Goal: Task Accomplishment & Management: Manage account settings

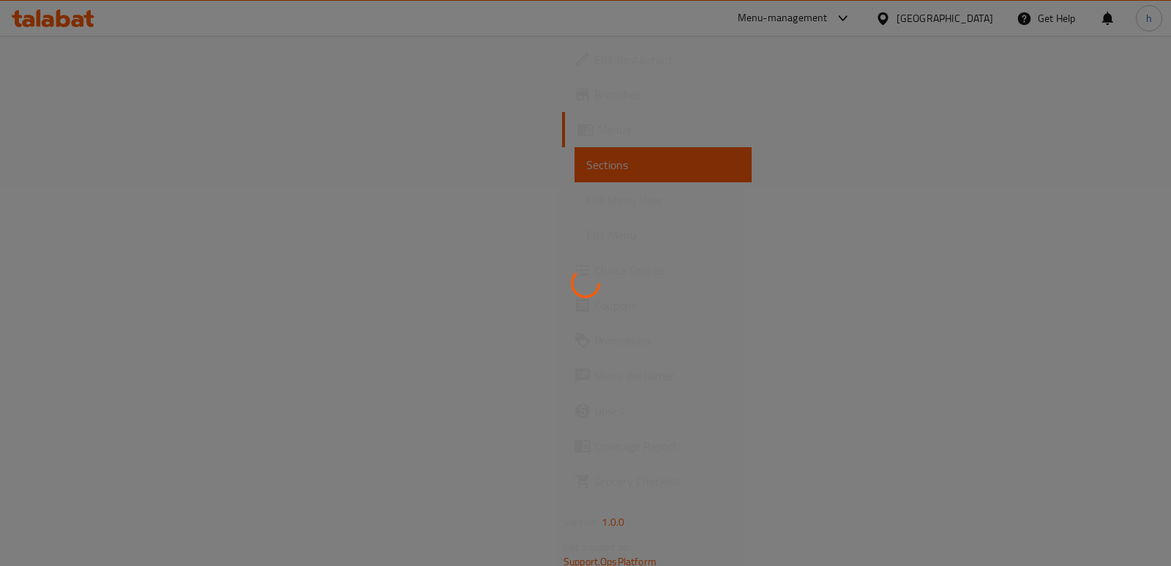
click at [716, 405] on div at bounding box center [585, 283] width 1171 height 566
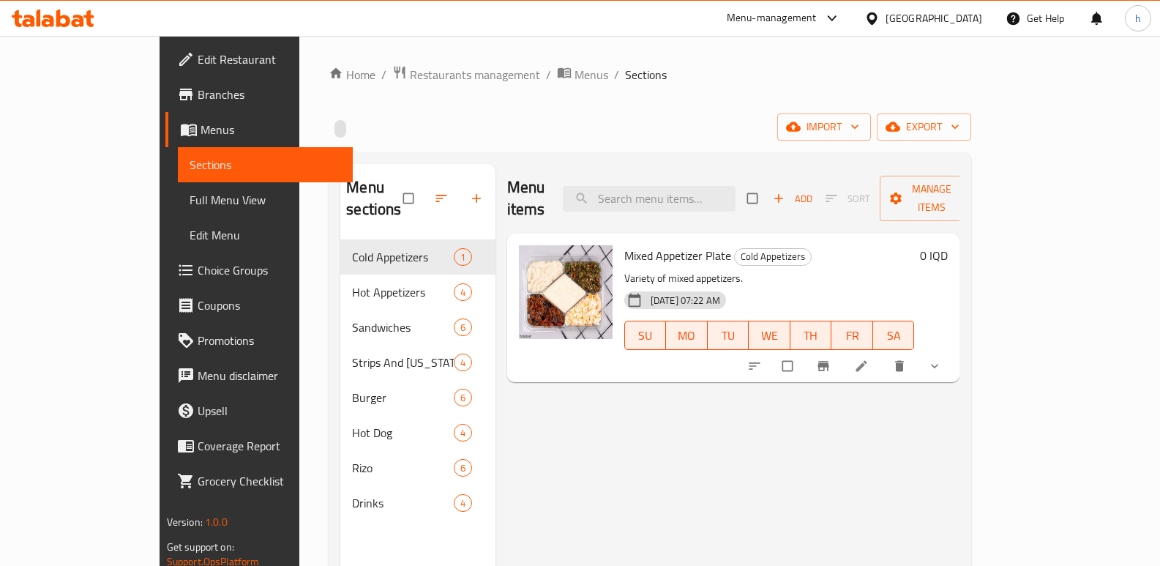
click at [64, 16] on icon at bounding box center [63, 19] width 14 height 18
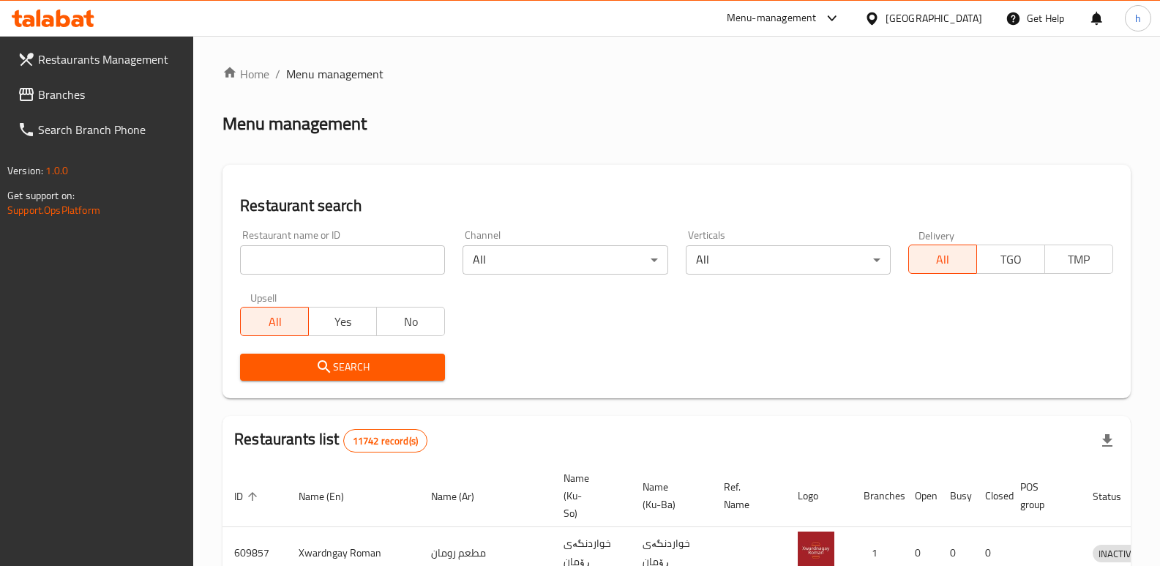
click at [121, 100] on span "Branches" at bounding box center [110, 95] width 144 height 18
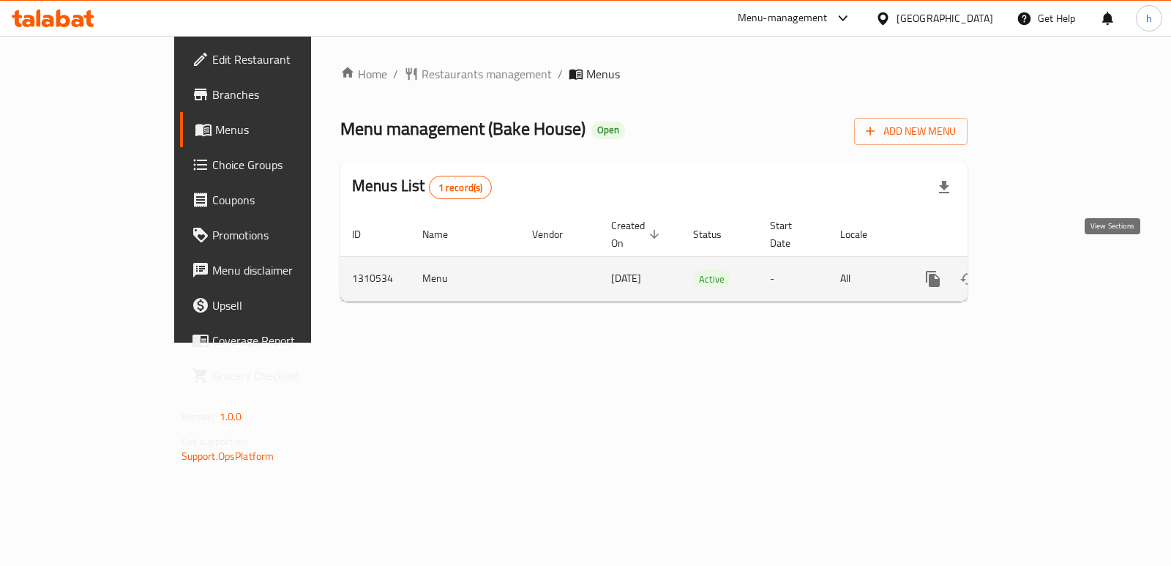
click at [1045, 272] on icon "enhanced table" at bounding box center [1038, 278] width 13 height 13
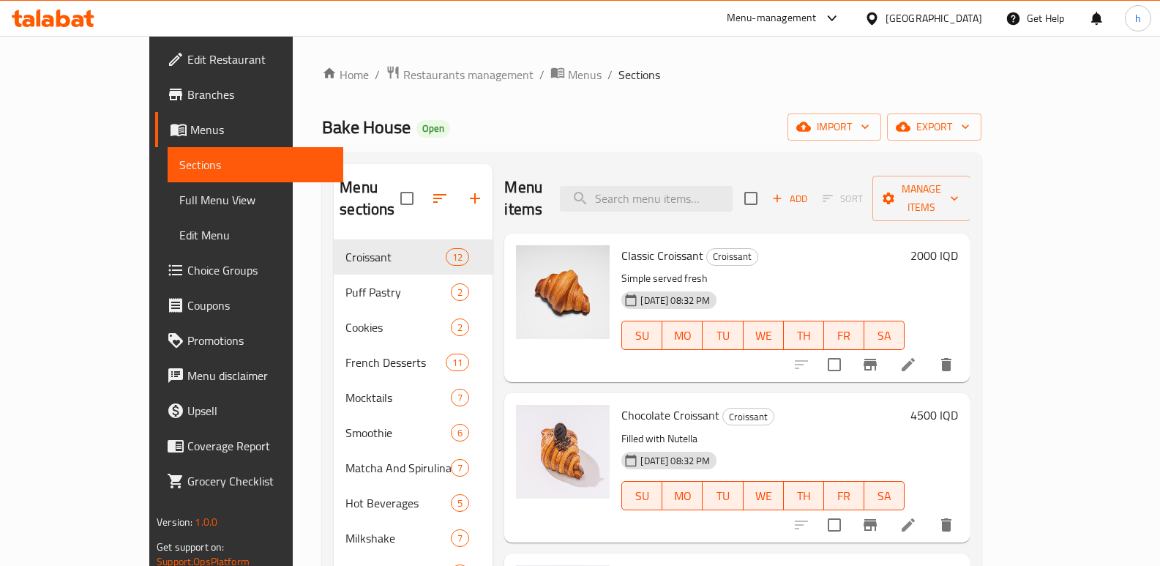
click at [569, 137] on div "Bake House Open import export" at bounding box center [651, 126] width 659 height 27
click at [187, 279] on span "Choice Groups" at bounding box center [259, 270] width 144 height 18
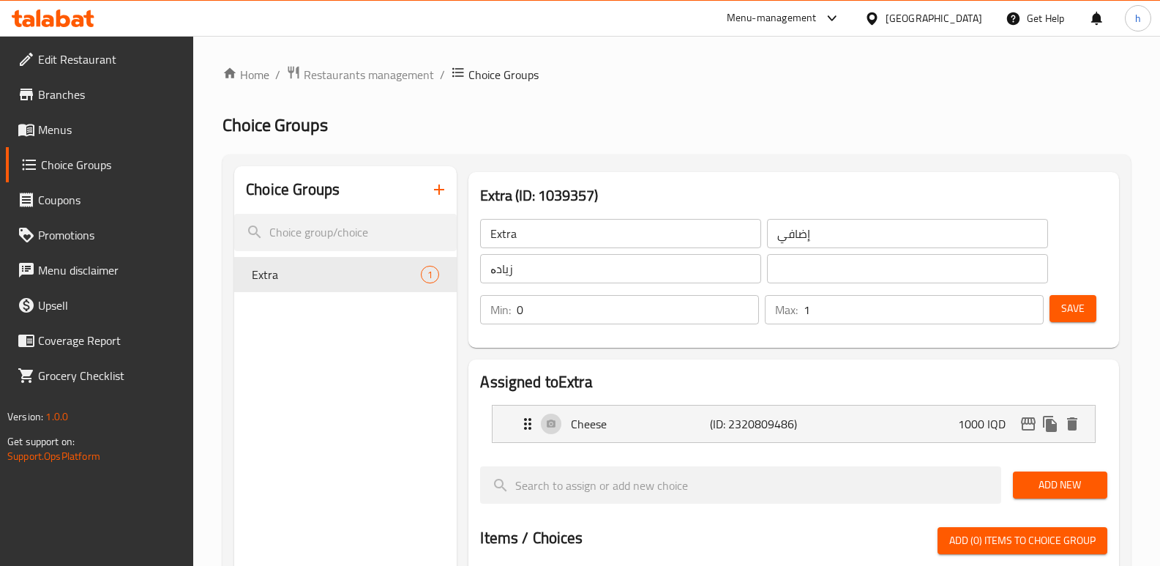
click at [534, 233] on input "Extra" at bounding box center [620, 233] width 281 height 29
type input "Extra:"
click at [557, 277] on input "زیادە" at bounding box center [620, 268] width 281 height 29
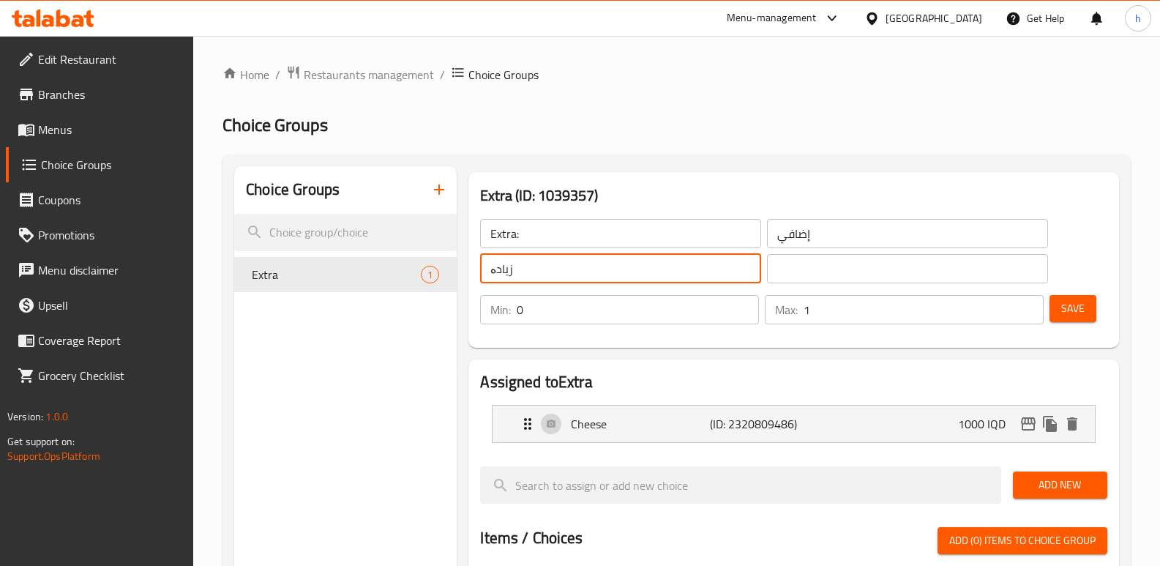
type input "زیادە:"
drag, startPoint x: 527, startPoint y: 266, endPoint x: 470, endPoint y: 264, distance: 56.4
click at [470, 264] on div "Extra (ID: 1039357) Extra: ​ إضافي ​ زیادە: ​ ​ Min: 0 ​ Max: 1 ​ Save" at bounding box center [793, 260] width 650 height 176
click at [840, 278] on input "text" at bounding box center [907, 268] width 281 height 29
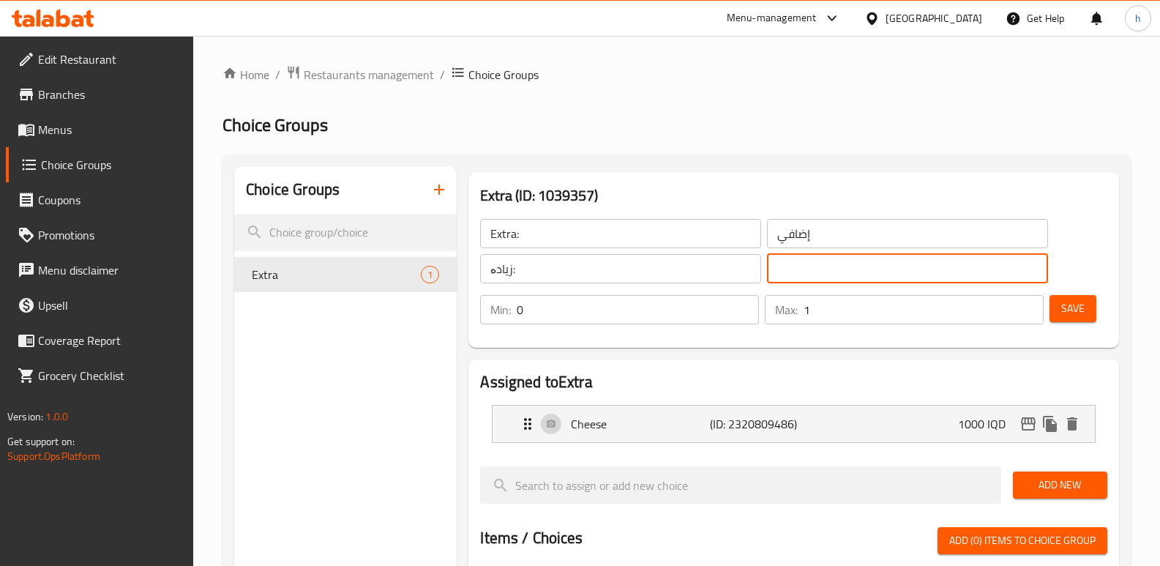
paste input "زیادە:"
type input "زیادە:"
click at [821, 220] on input "إضافي" at bounding box center [907, 233] width 281 height 29
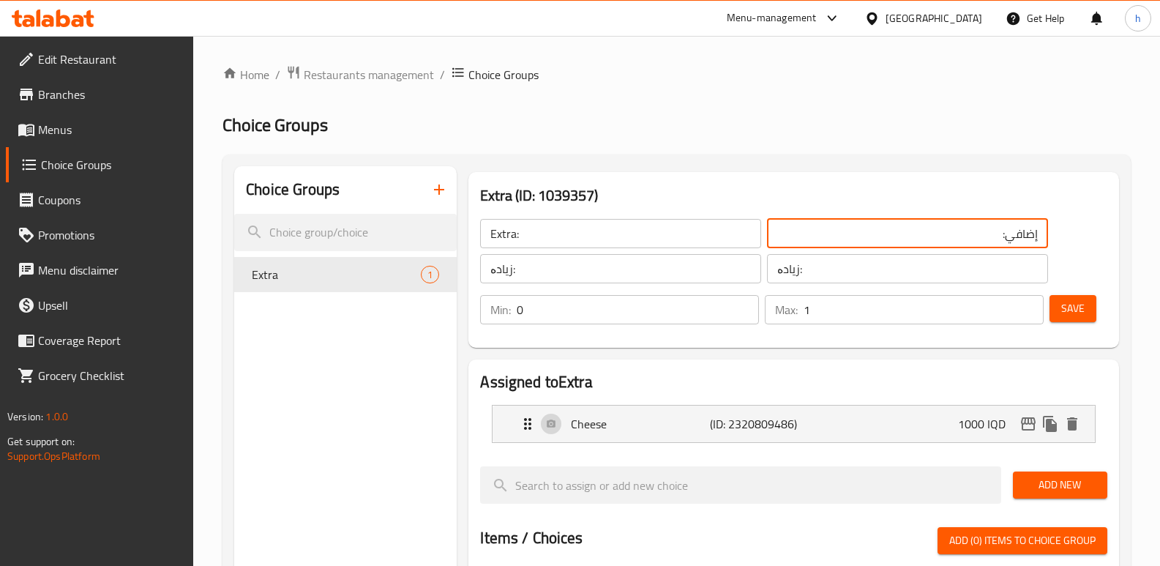
type input "إضافي:"
click at [1072, 309] on span "Save" at bounding box center [1072, 308] width 23 height 18
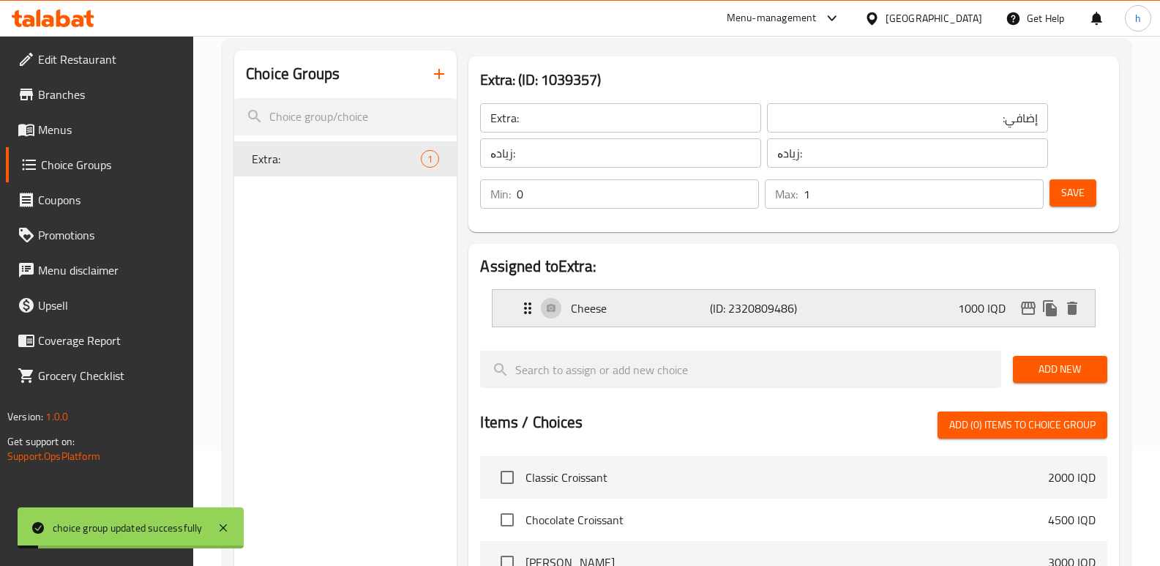
scroll to position [119, 0]
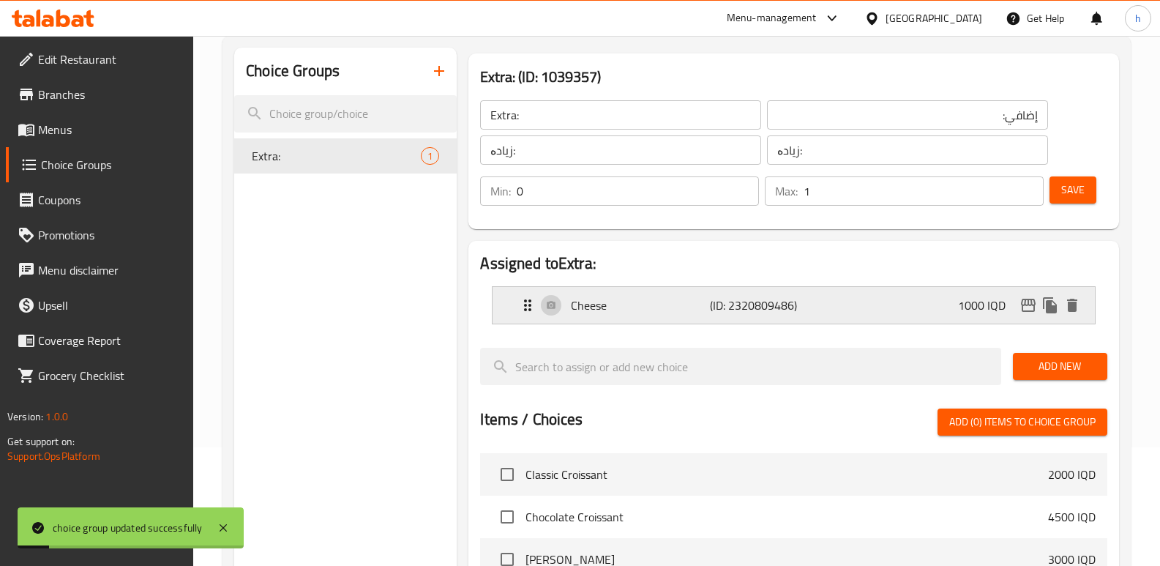
click at [876, 307] on div "Cheese (ID: 2320809486) 1000 IQD" at bounding box center [798, 305] width 558 height 37
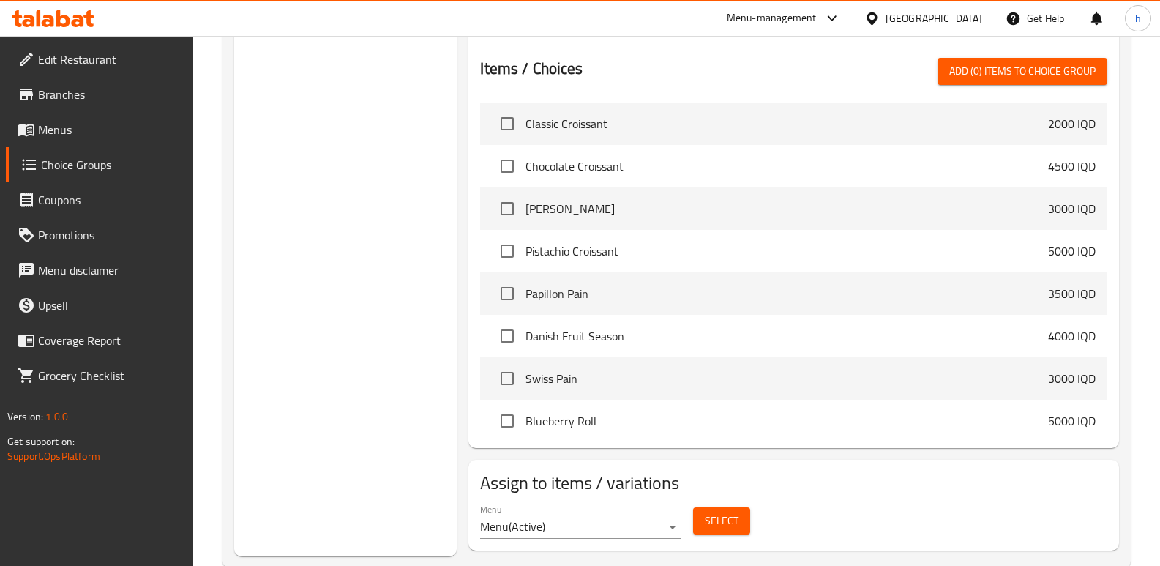
scroll to position [710, 0]
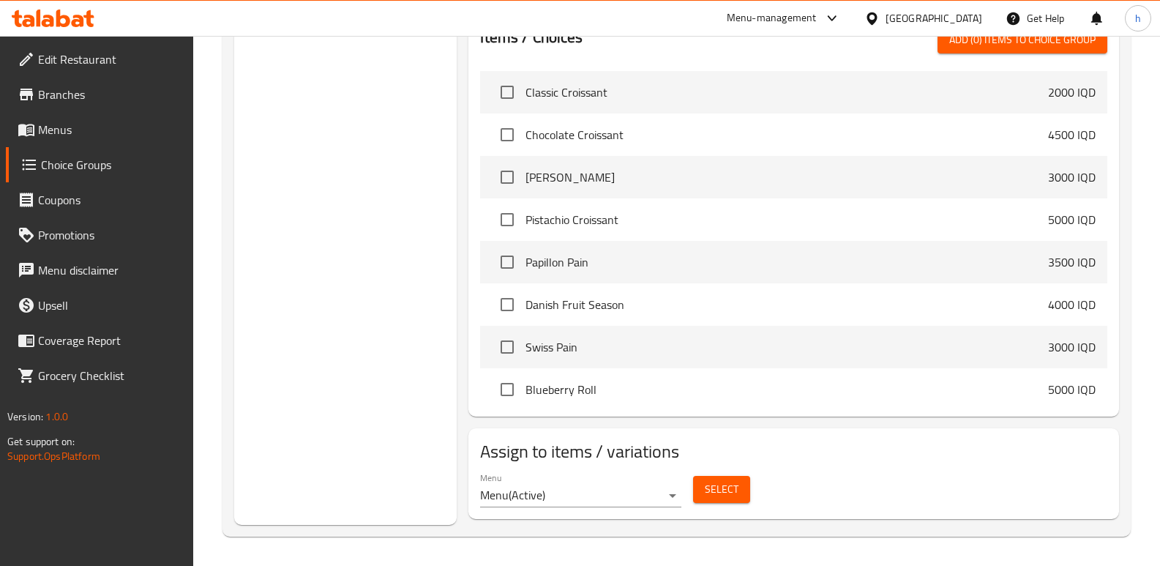
click at [86, 18] on icon at bounding box center [53, 19] width 83 height 18
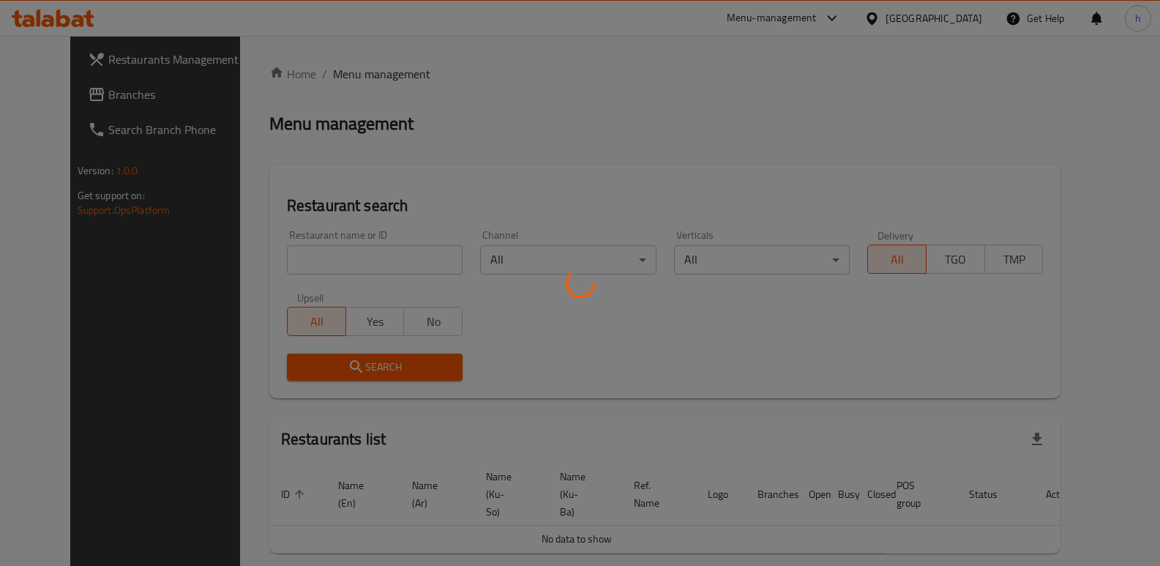
scroll to position [191, 0]
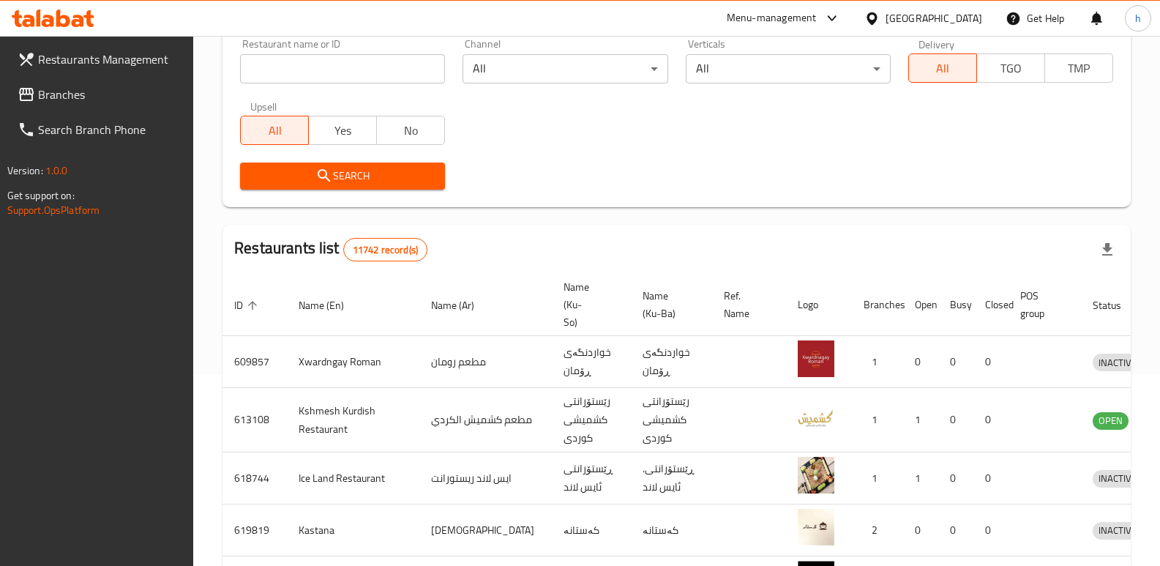
click at [64, 99] on span "Branches" at bounding box center [110, 95] width 144 height 18
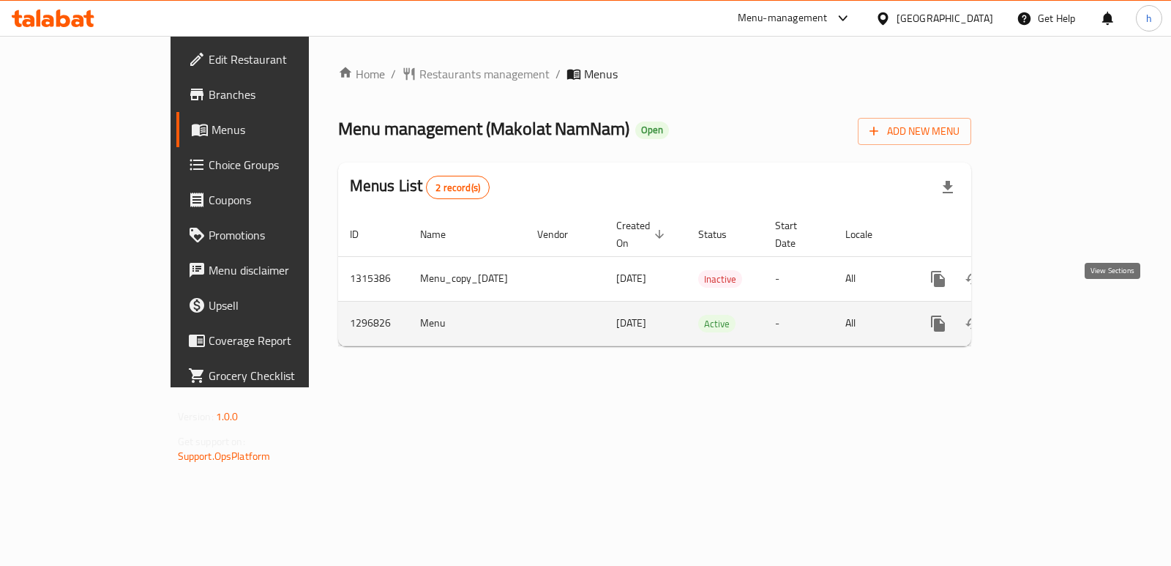
click at [1052, 315] on icon "enhanced table" at bounding box center [1043, 324] width 18 height 18
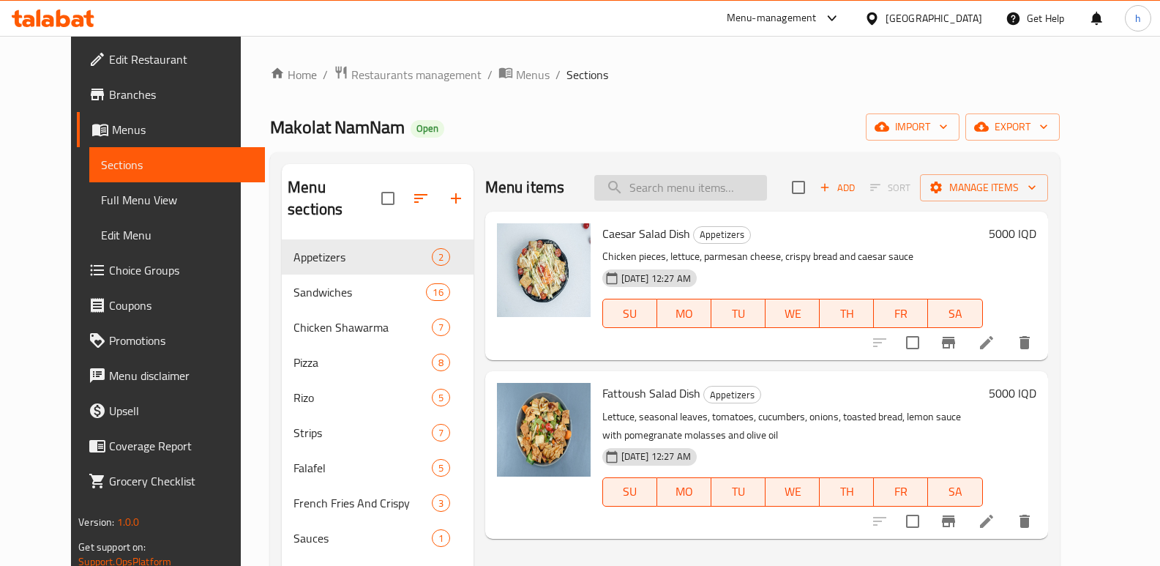
click at [742, 179] on input "search" at bounding box center [680, 188] width 173 height 26
paste input "Strips Meal"
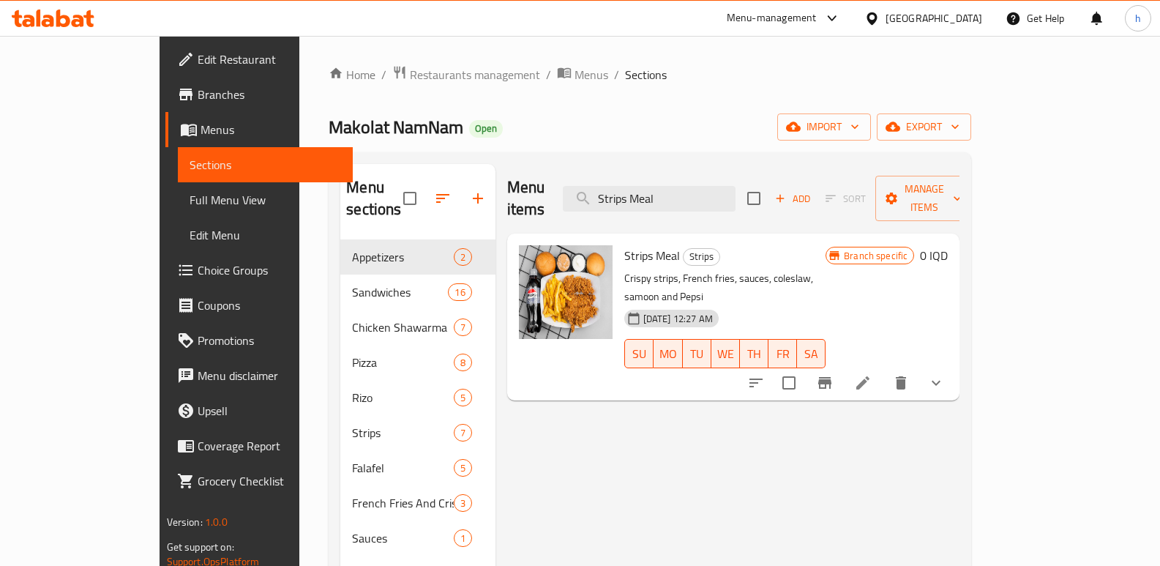
type input "Strips Meal"
click at [944, 374] on icon "show more" at bounding box center [936, 383] width 18 height 18
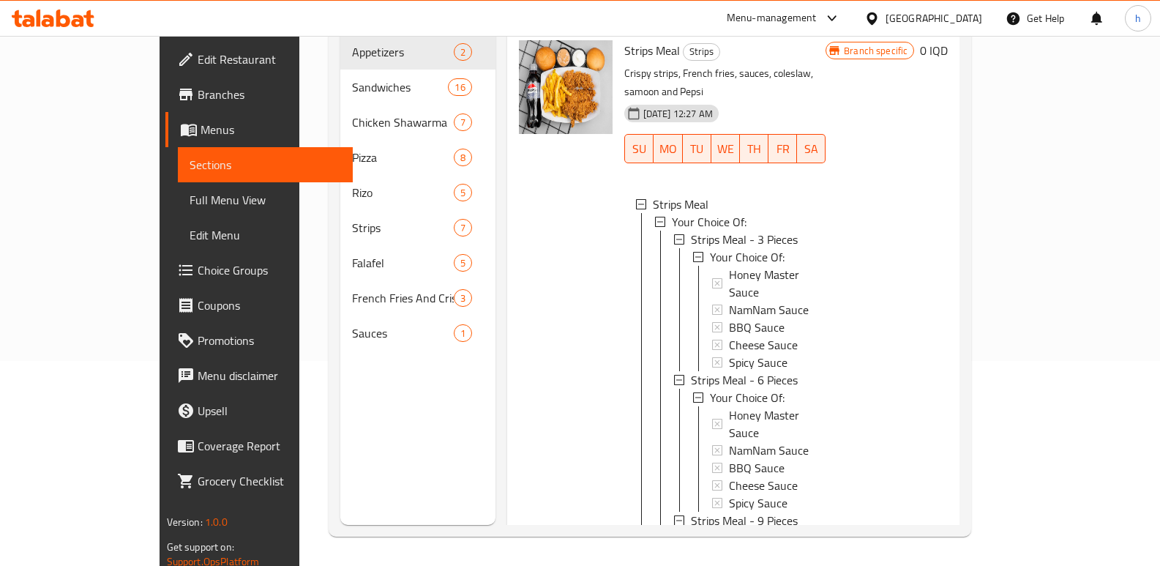
scroll to position [86, 0]
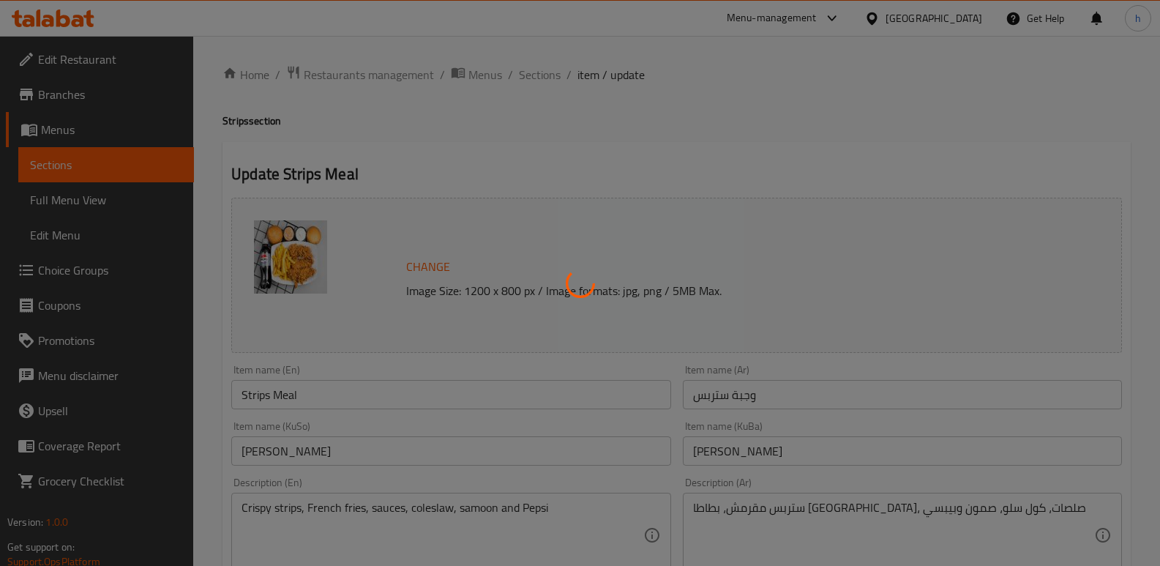
type input "إختيارك من:"
type input "هەڵبژاردنت لە:"
type input "1"
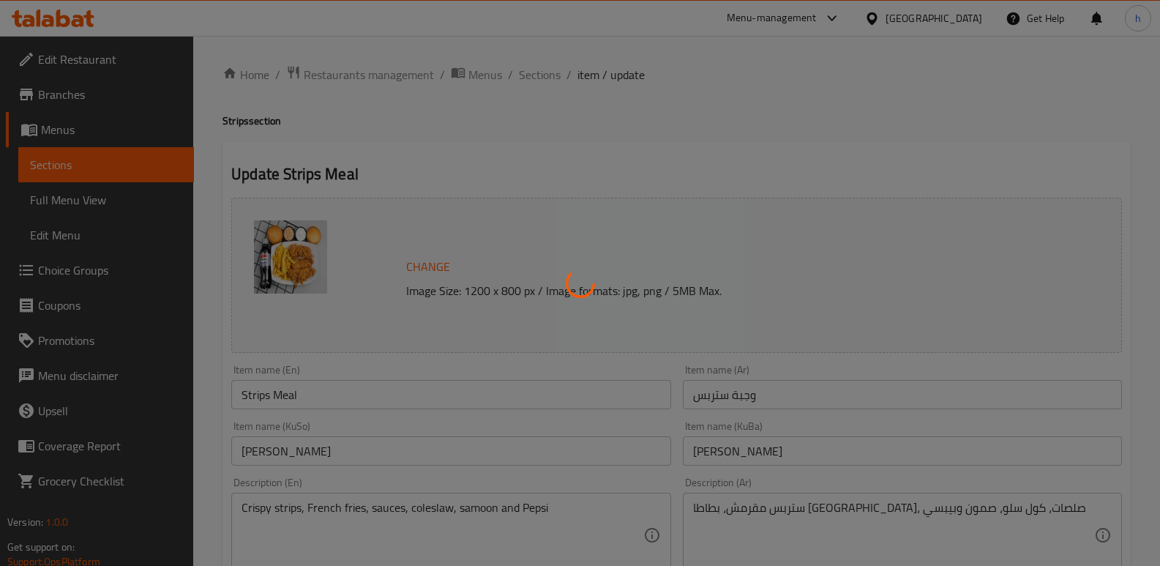
type input "إختيارك من:"
type input "هەڵبژاردنت لە:"
type input "1"
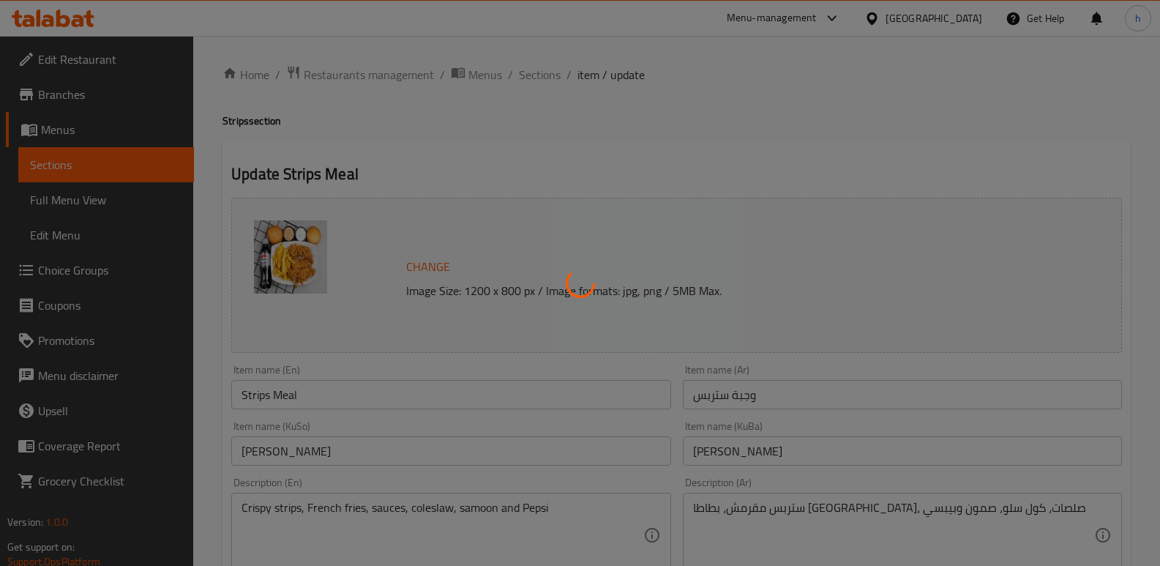
type input "إختيارك من:"
type input "هەڵبژاردنت لە:"
type input "1"
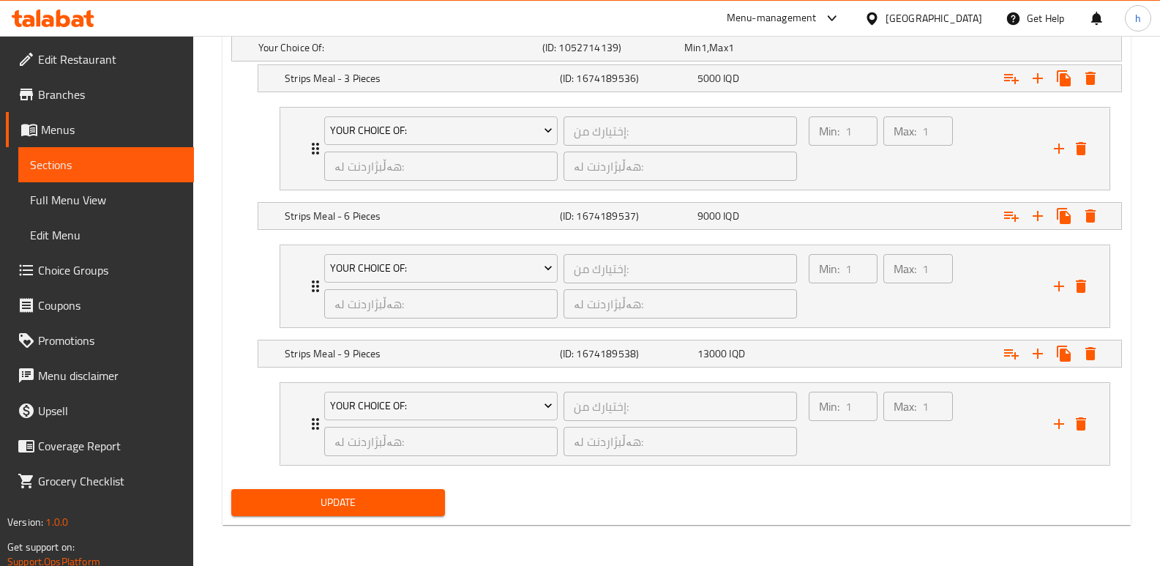
scroll to position [984, 0]
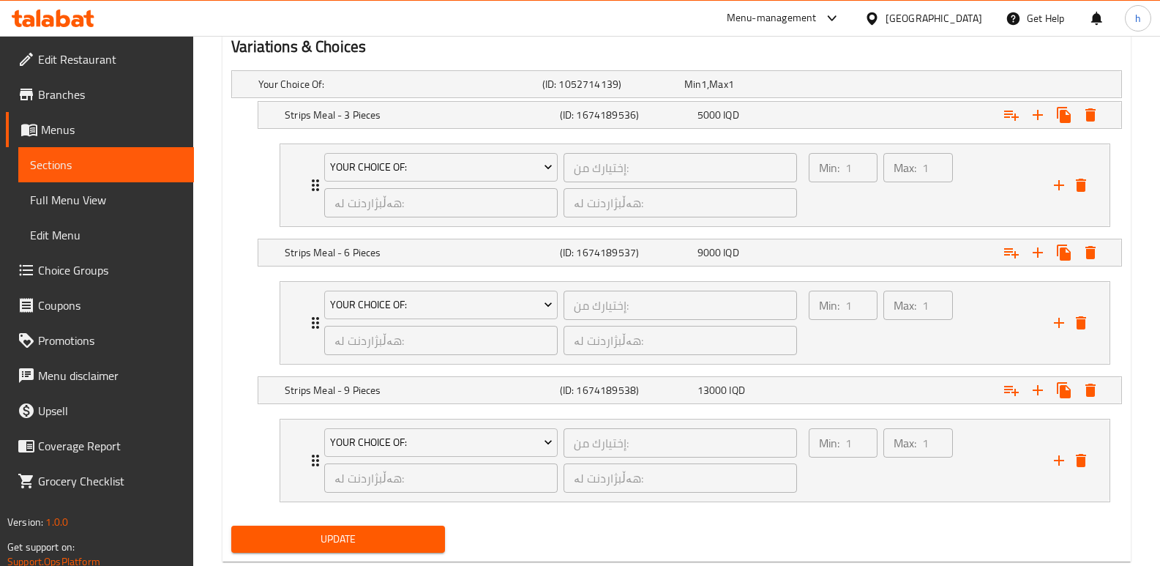
click at [121, 162] on span "Sections" at bounding box center [106, 165] width 152 height 18
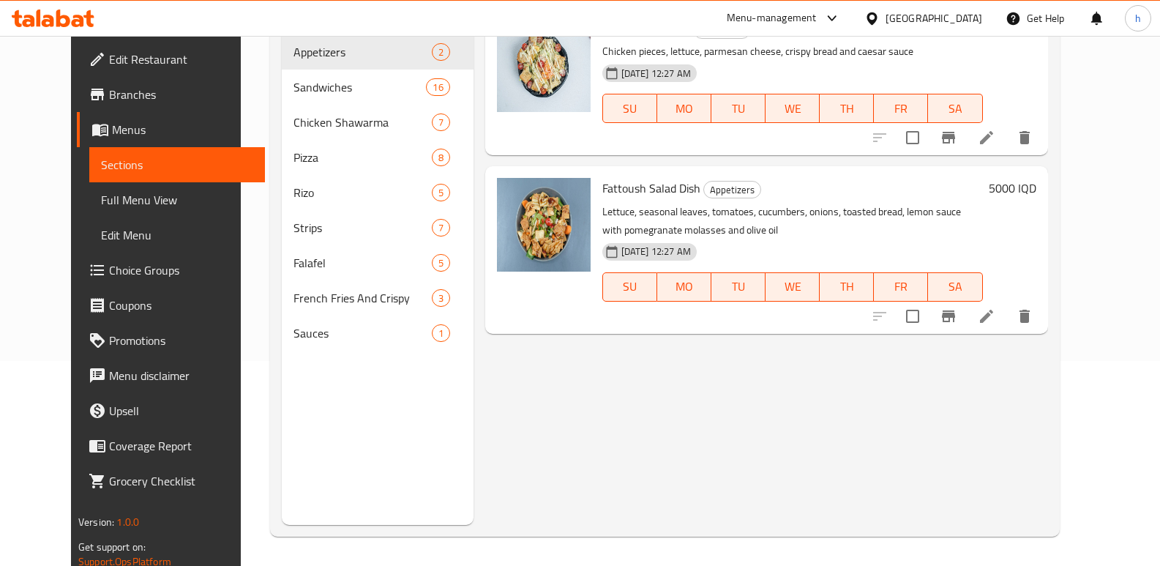
scroll to position [42, 0]
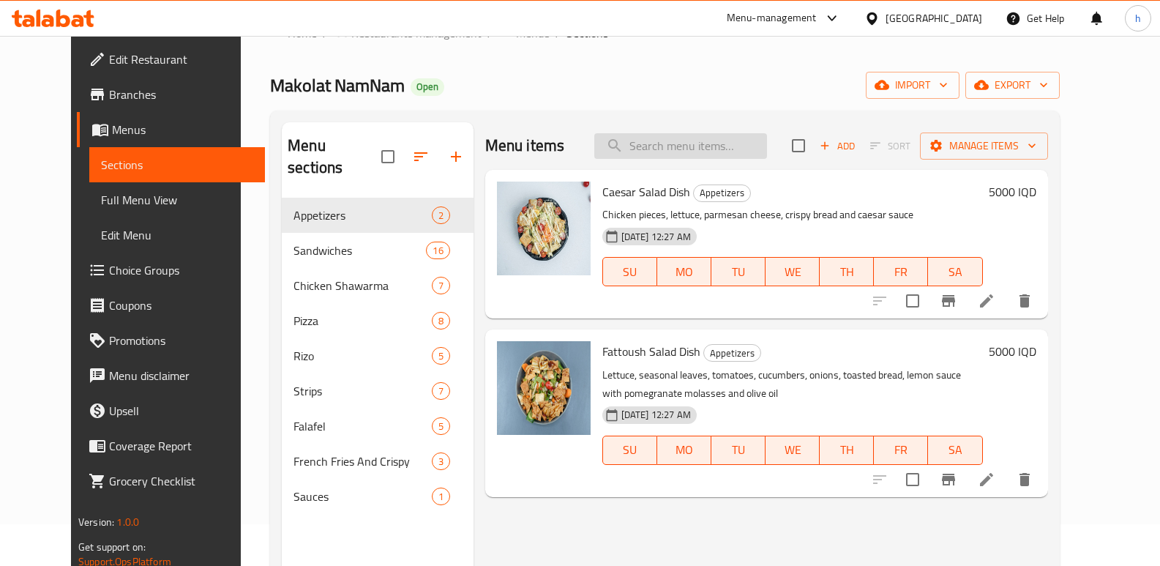
click at [744, 135] on input "search" at bounding box center [680, 146] width 173 height 26
paste input "Strips Meal"
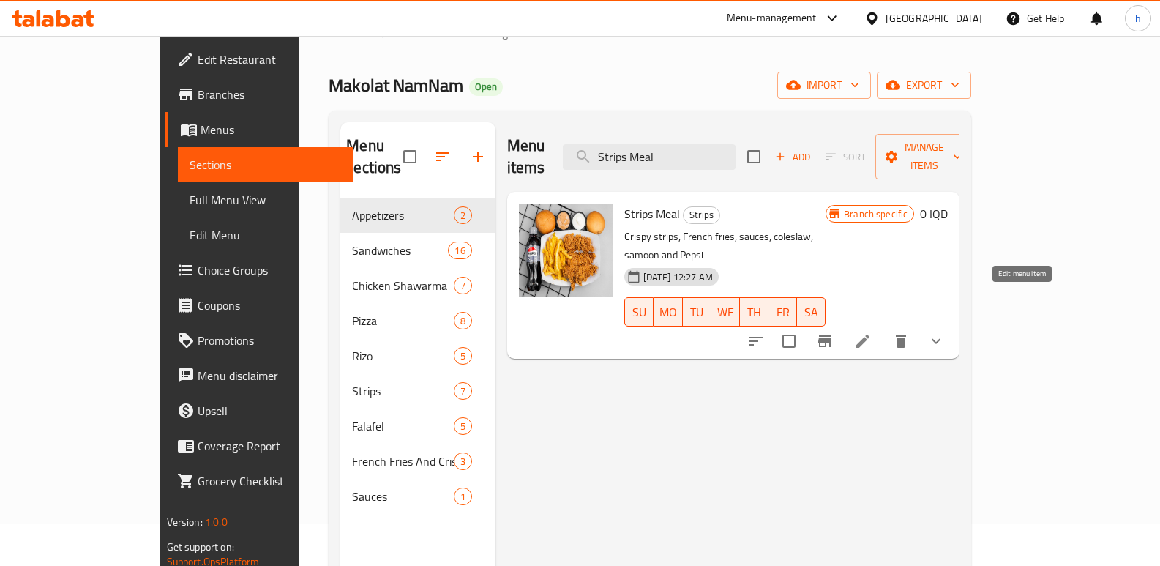
type input "Strips Meal"
click at [871, 332] on icon at bounding box center [863, 341] width 18 height 18
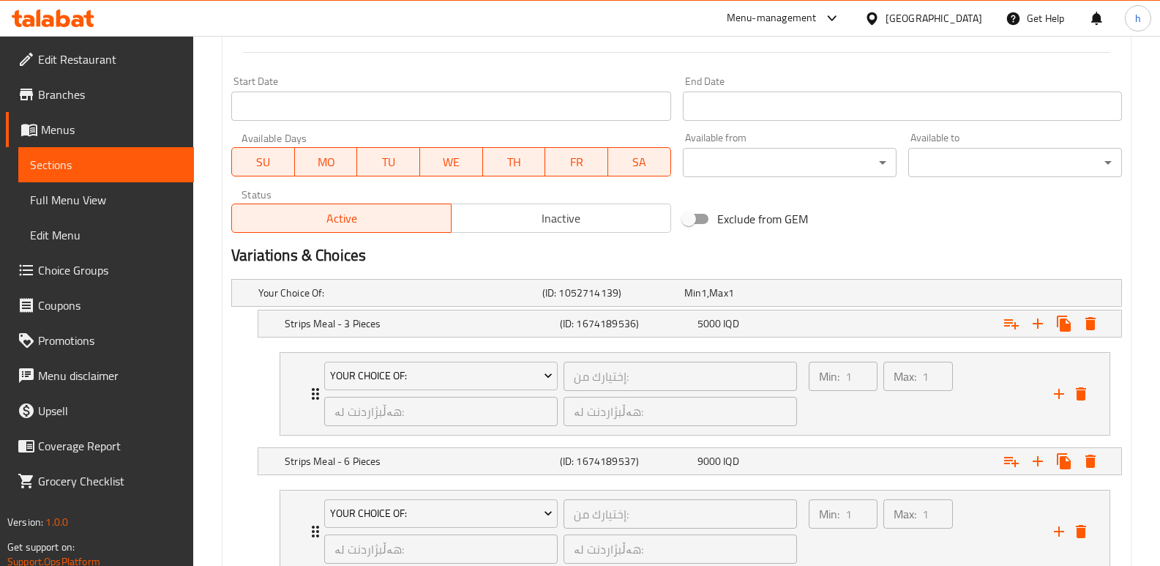
scroll to position [988, 0]
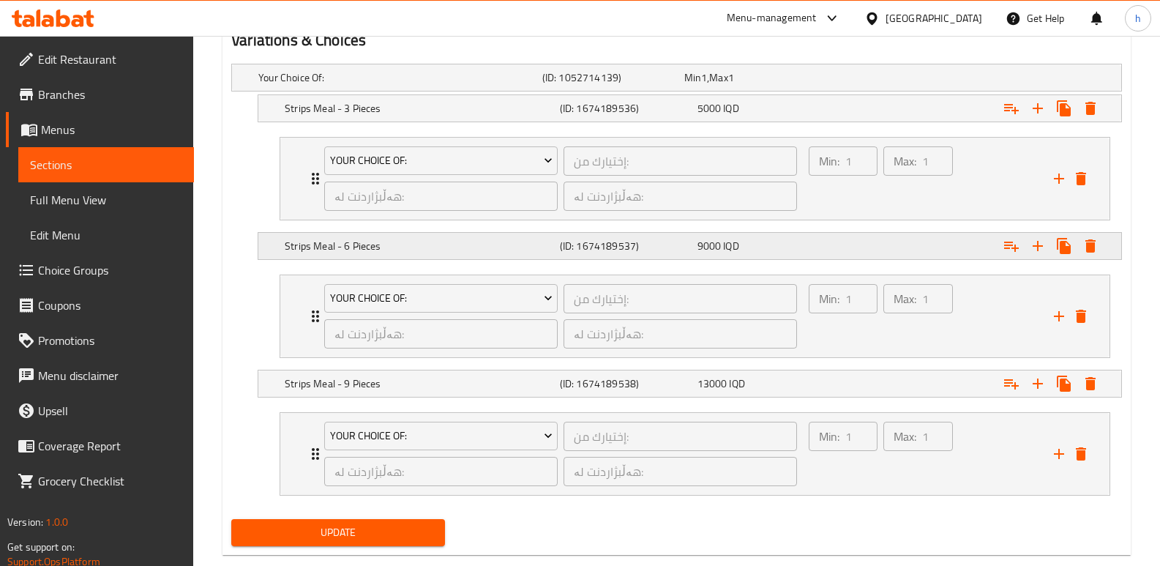
click at [782, 236] on div "9000 IQD" at bounding box center [763, 246] width 138 height 20
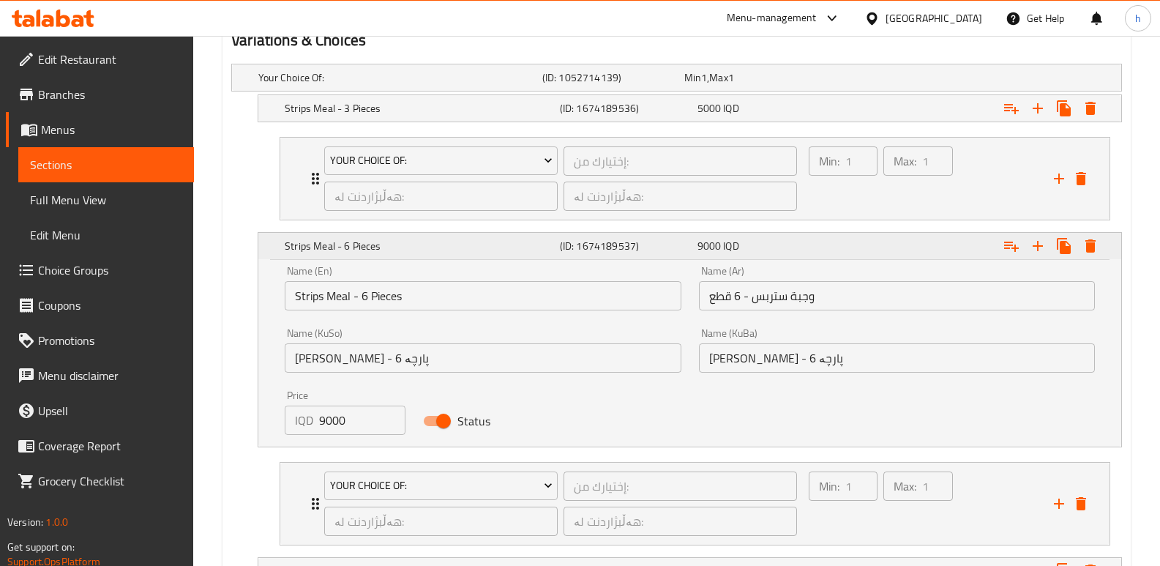
click at [782, 236] on div "9000 IQD" at bounding box center [763, 246] width 138 height 20
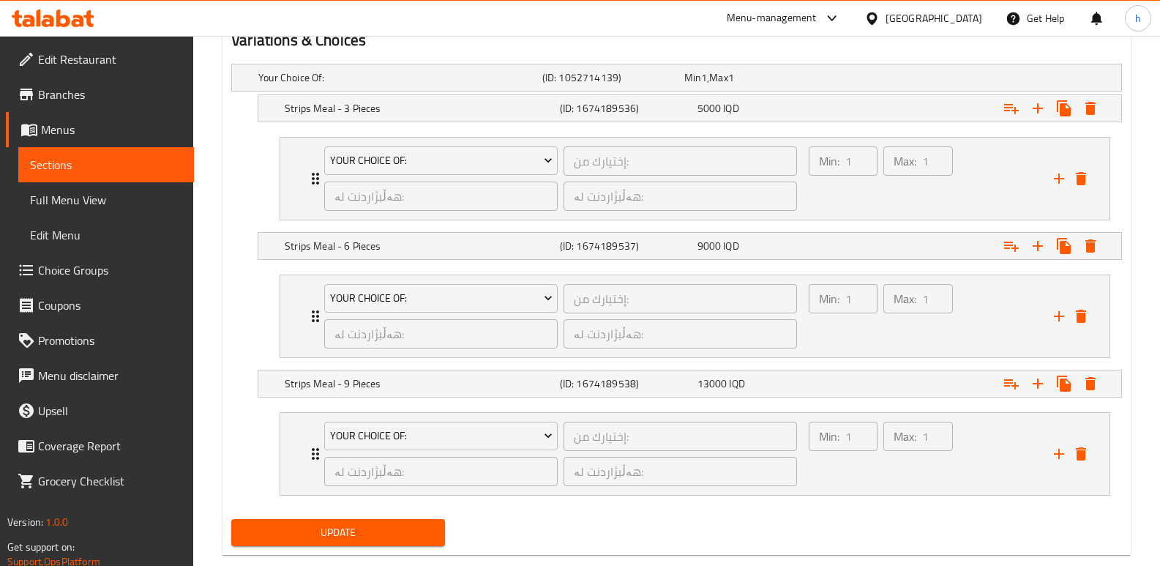
scroll to position [1018, 0]
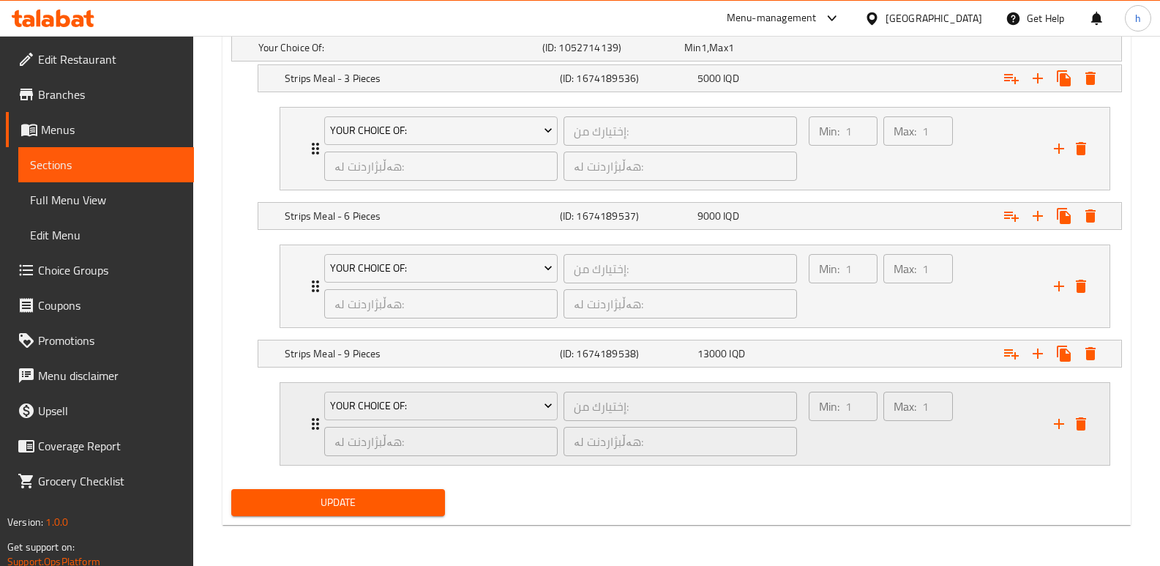
click at [920, 435] on div "Max: 1 ​" at bounding box center [917, 423] width 75 height 70
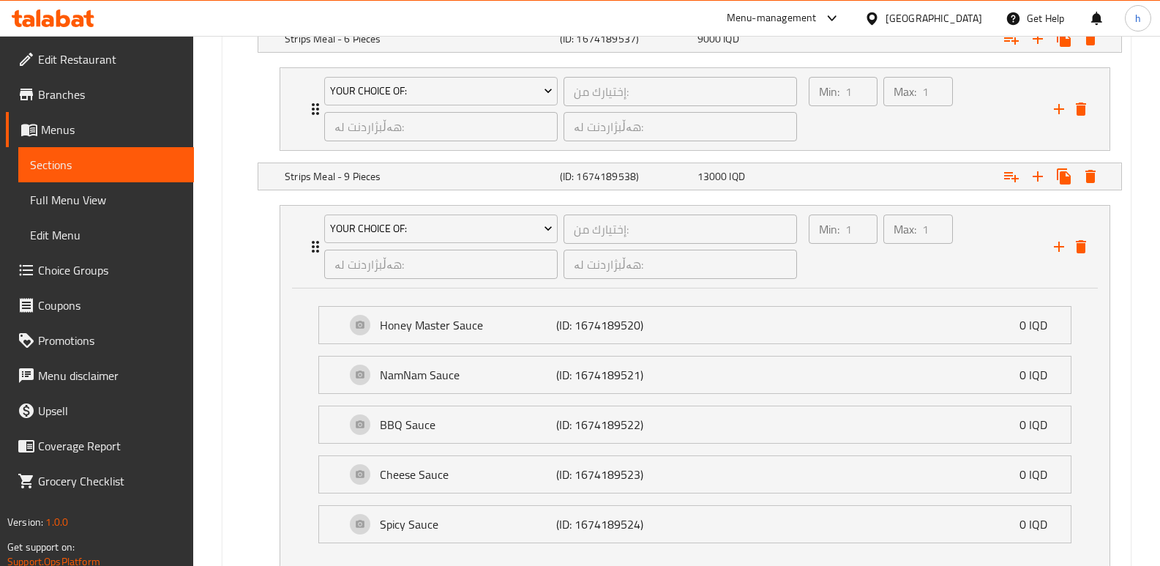
scroll to position [1297, 0]
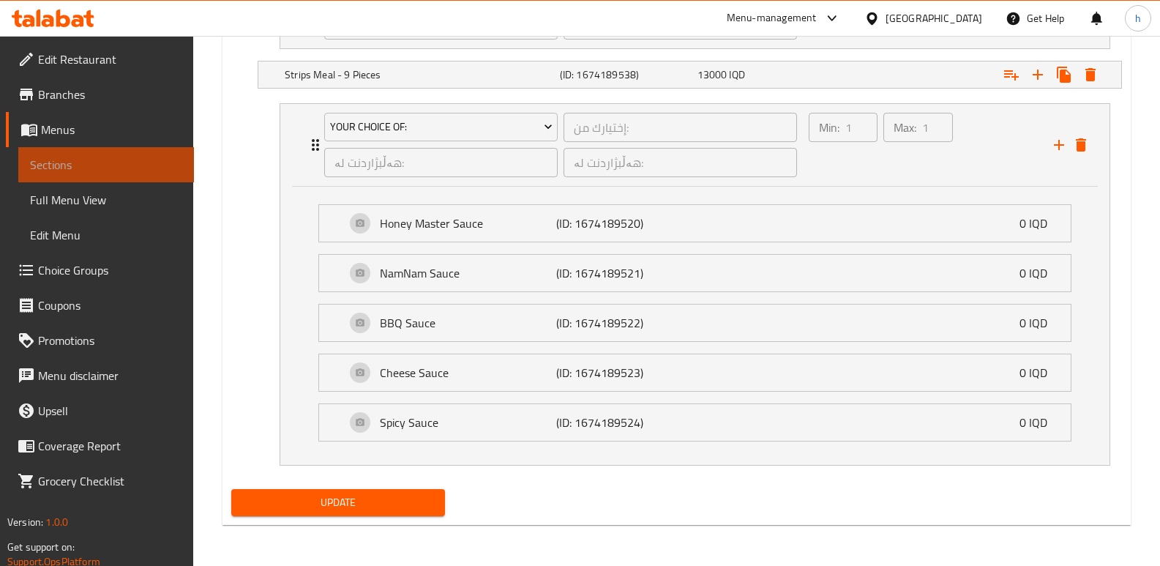
click at [154, 163] on span "Sections" at bounding box center [106, 165] width 152 height 18
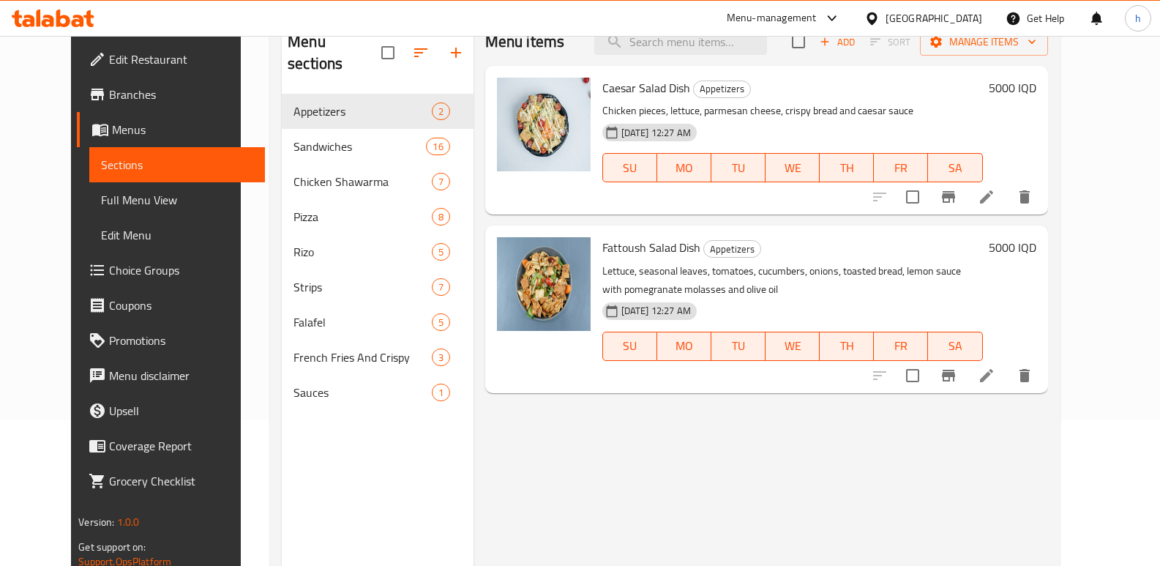
scroll to position [120, 0]
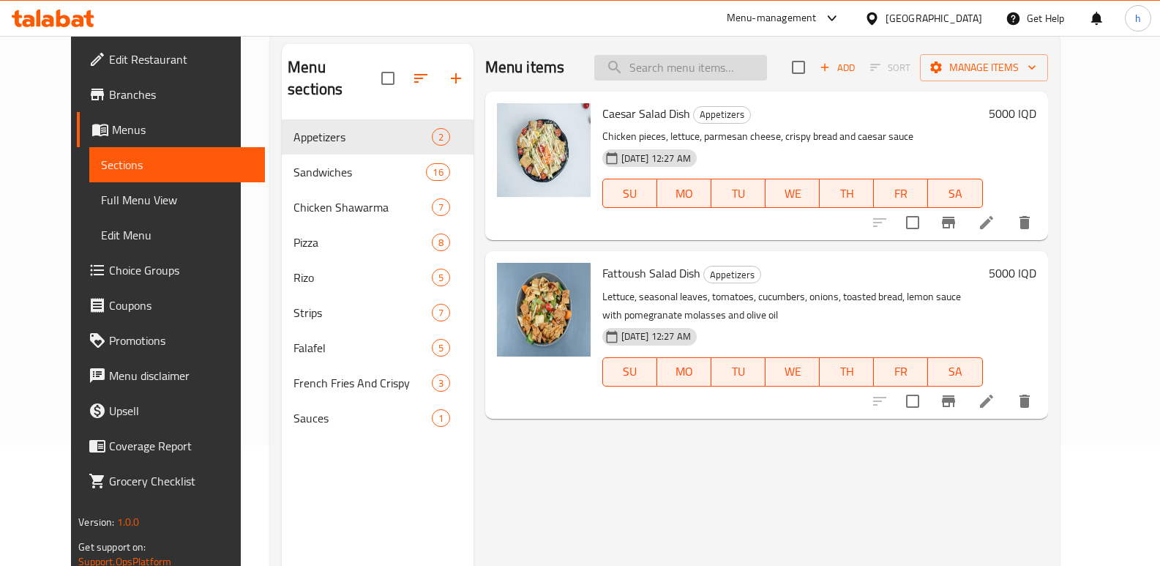
click at [691, 61] on input "search" at bounding box center [680, 68] width 173 height 26
paste input "Strips Meal"
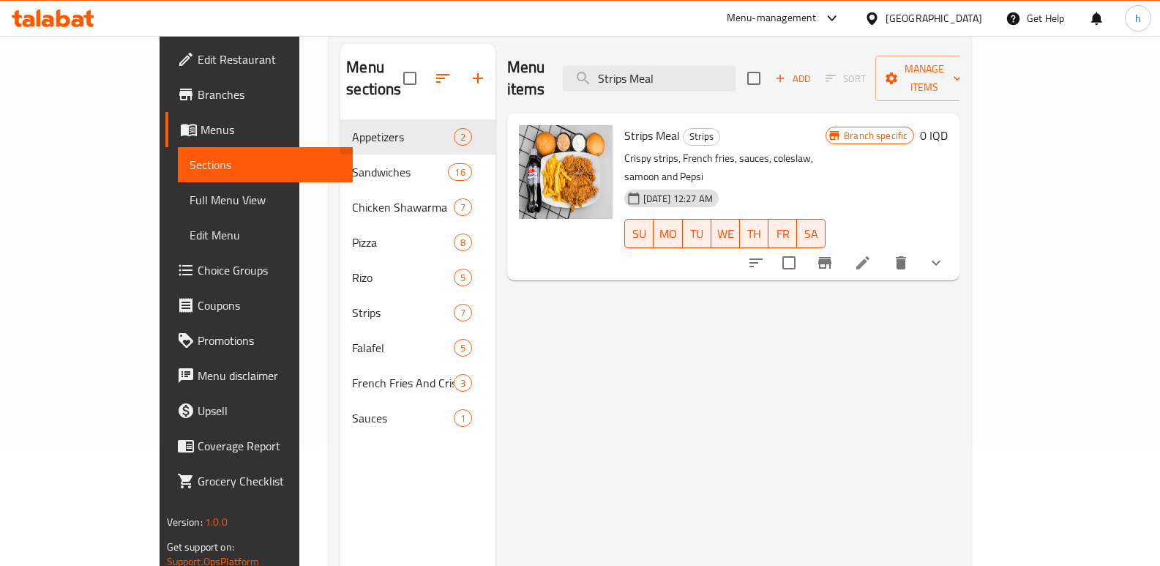
type input "Strips Meal"
click at [831, 257] on icon "Branch-specific-item" at bounding box center [824, 263] width 13 height 12
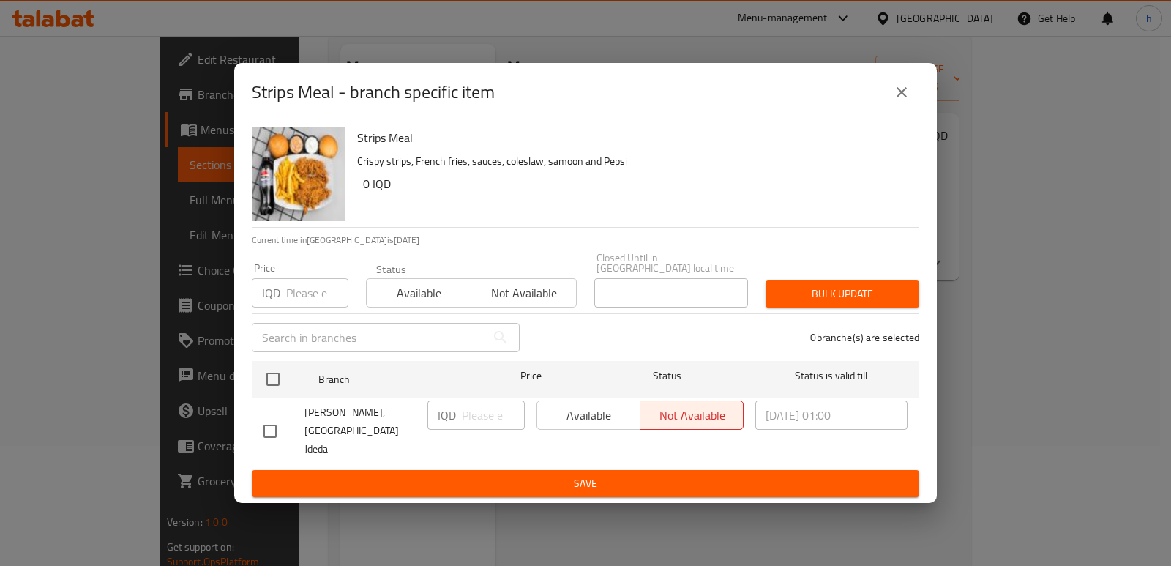
click at [898, 101] on icon "close" at bounding box center [902, 92] width 18 height 18
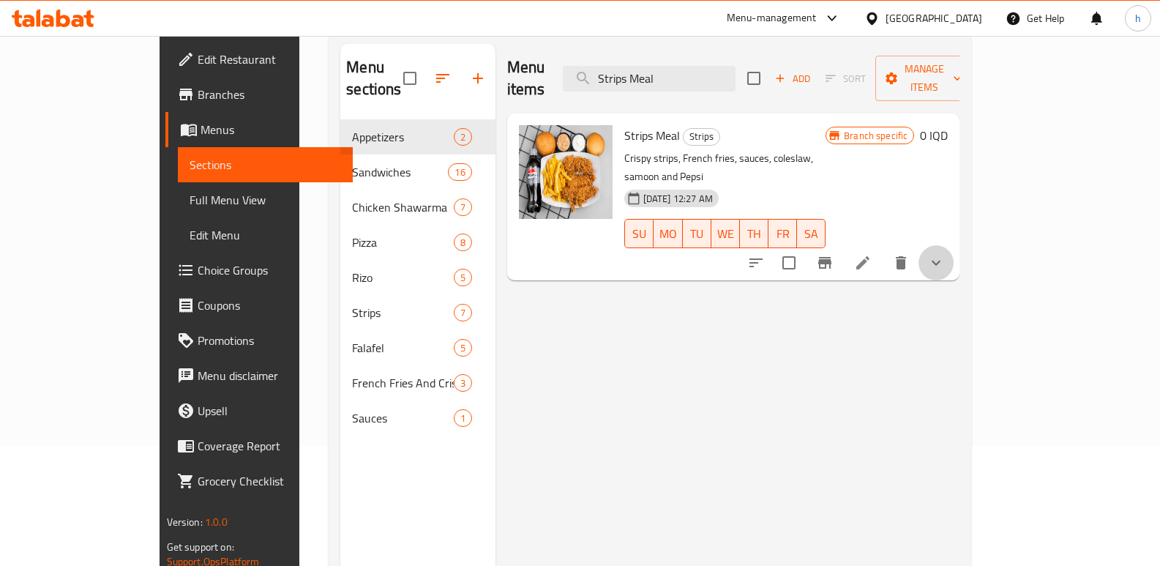
click at [953, 245] on button "show more" at bounding box center [935, 262] width 35 height 35
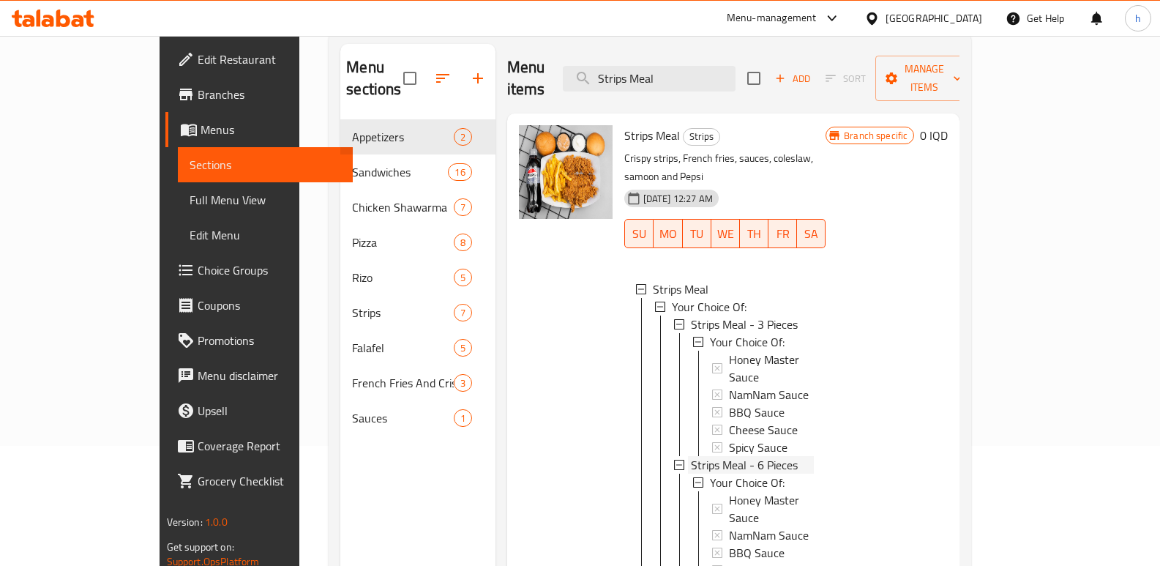
click at [735, 456] on span "Strips Meal - 6 Pieces" at bounding box center [744, 465] width 107 height 18
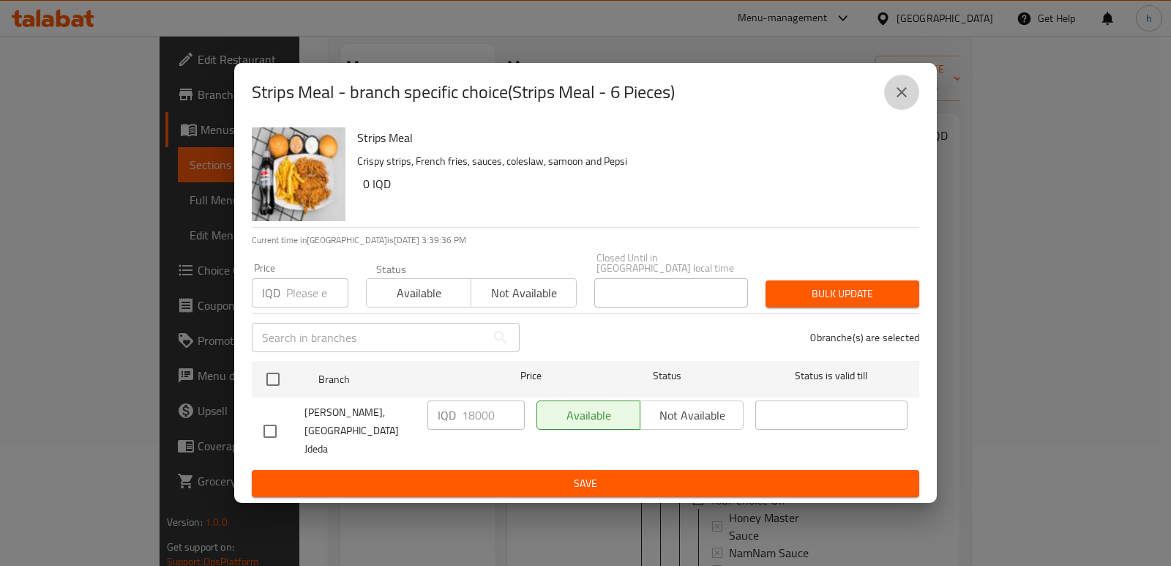
click at [907, 101] on icon "close" at bounding box center [902, 92] width 18 height 18
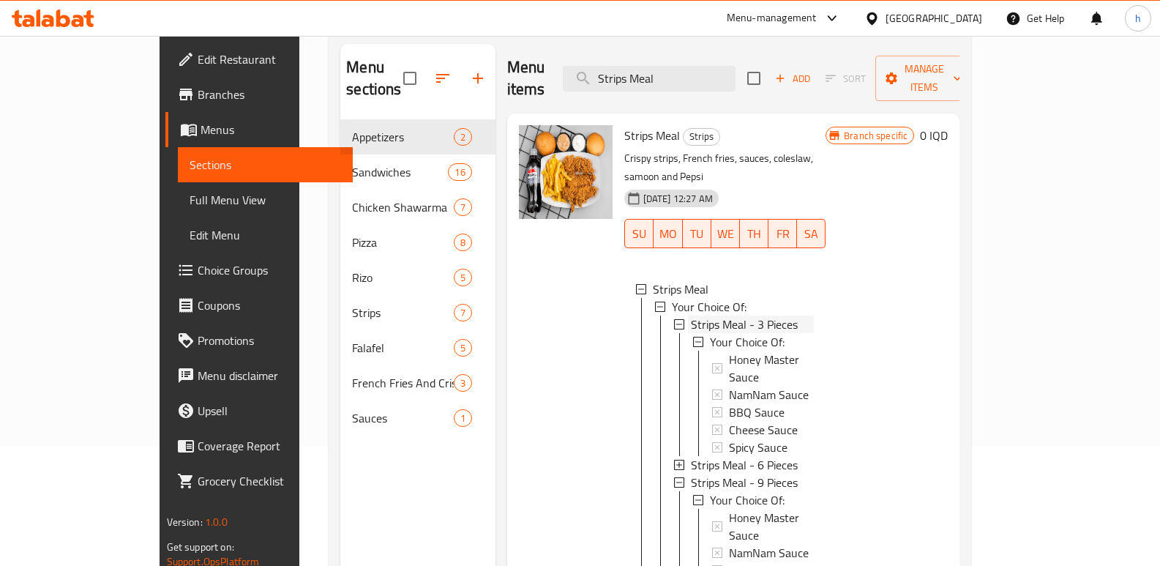
click at [750, 315] on span "Strips Meal - 3 Pieces" at bounding box center [744, 324] width 107 height 18
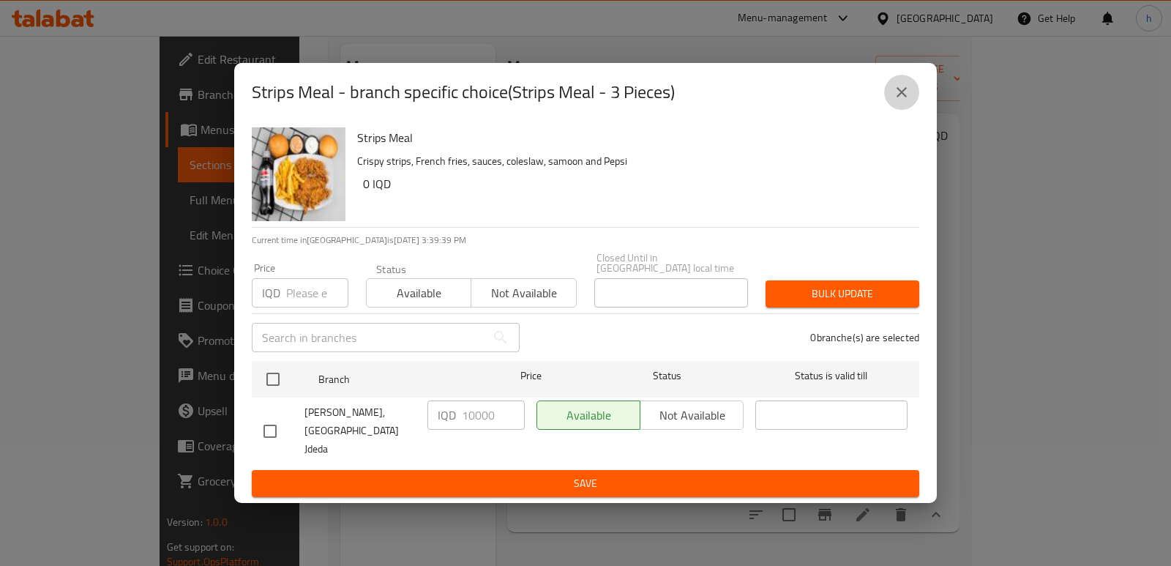
click at [894, 99] on icon "close" at bounding box center [902, 92] width 18 height 18
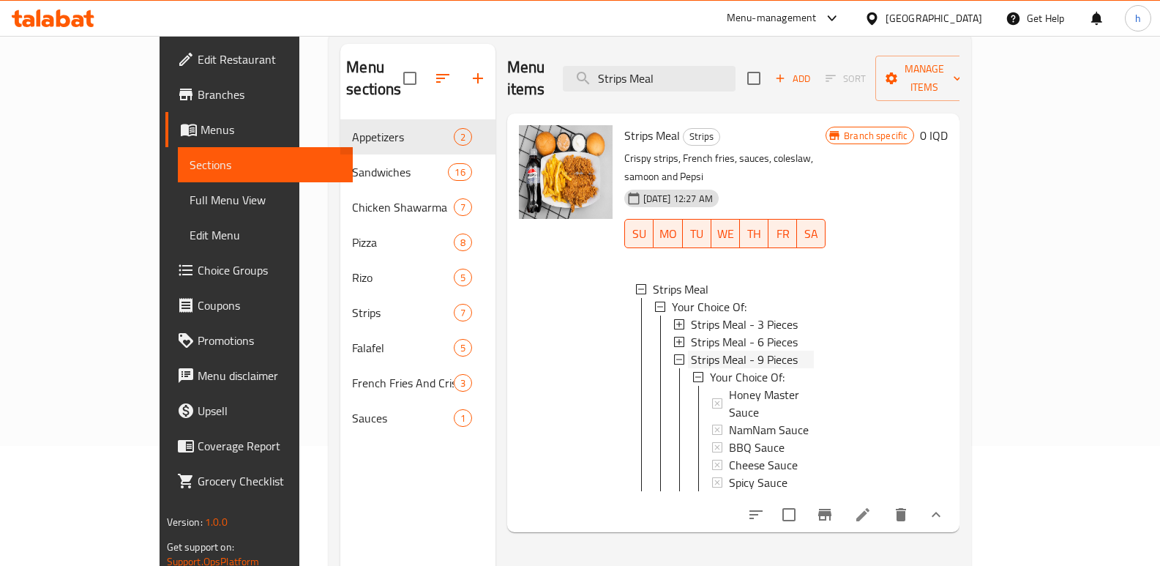
click at [743, 350] on span "Strips Meal - 9 Pieces" at bounding box center [744, 359] width 107 height 18
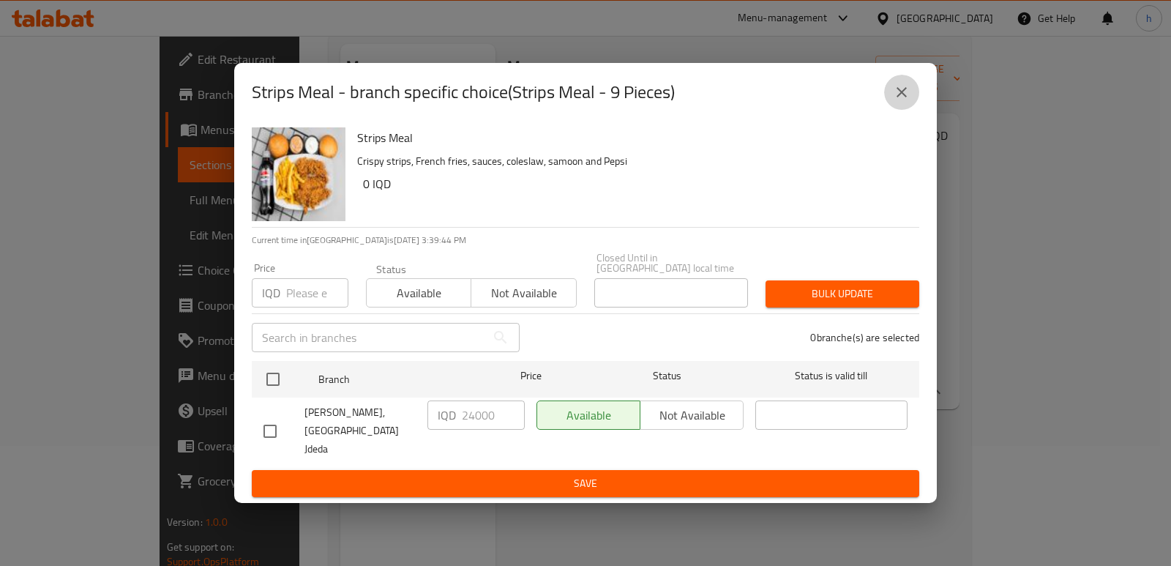
click at [892, 105] on button "close" at bounding box center [901, 92] width 35 height 35
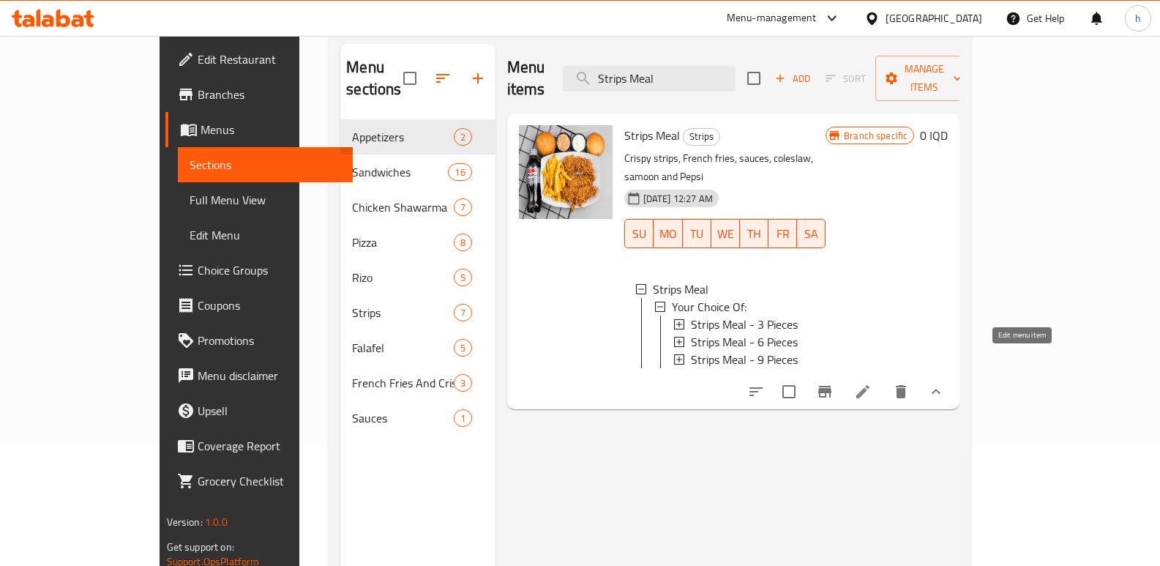
click at [871, 383] on icon at bounding box center [863, 392] width 18 height 18
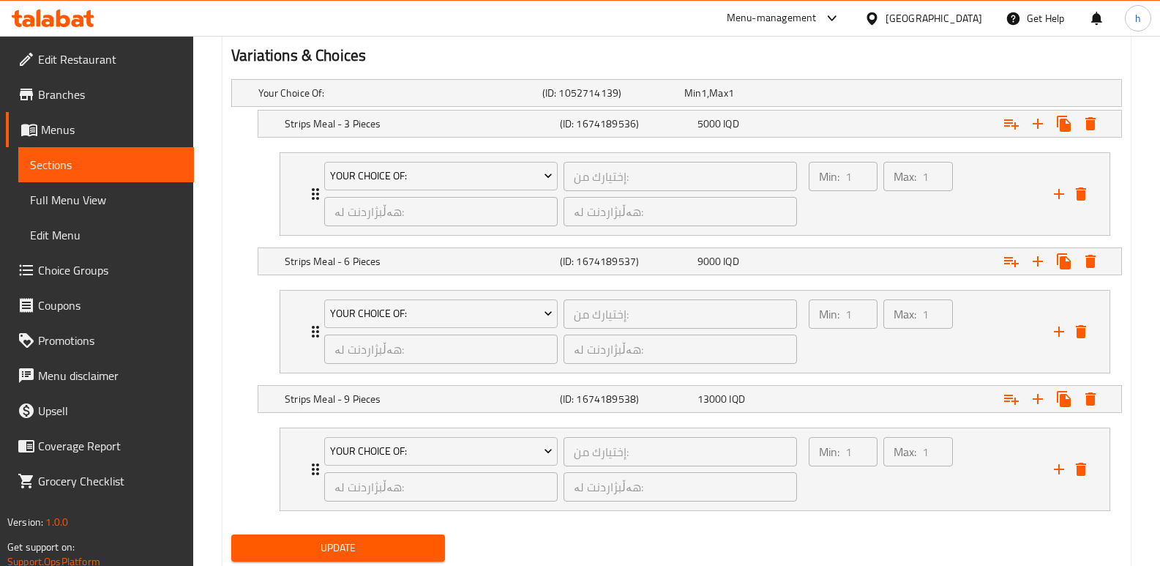
scroll to position [1018, 0]
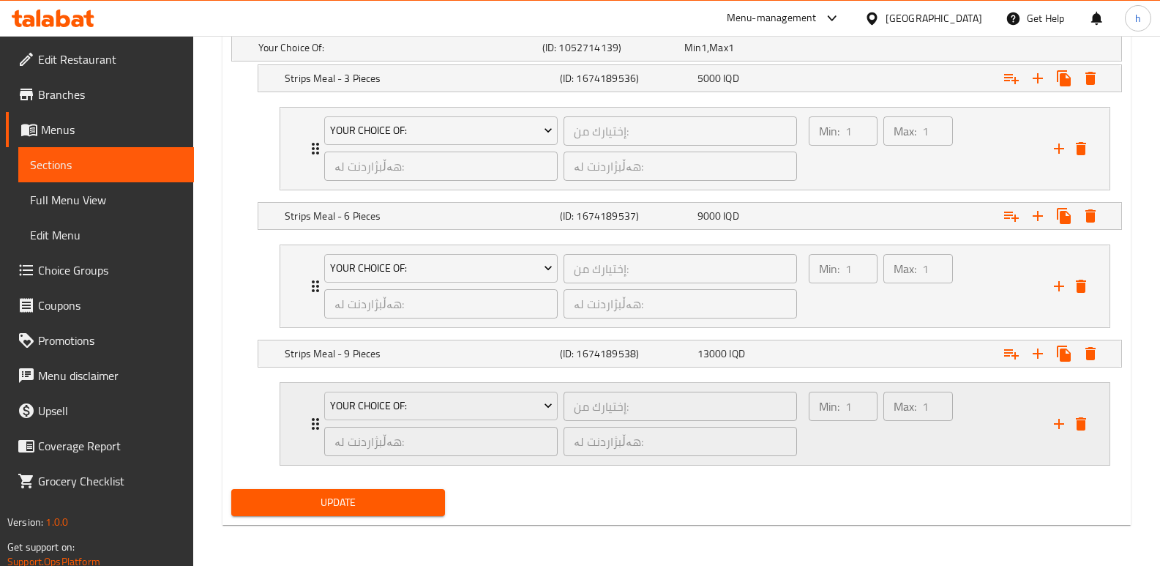
click at [831, 443] on div "Min: 1 ​" at bounding box center [842, 423] width 75 height 70
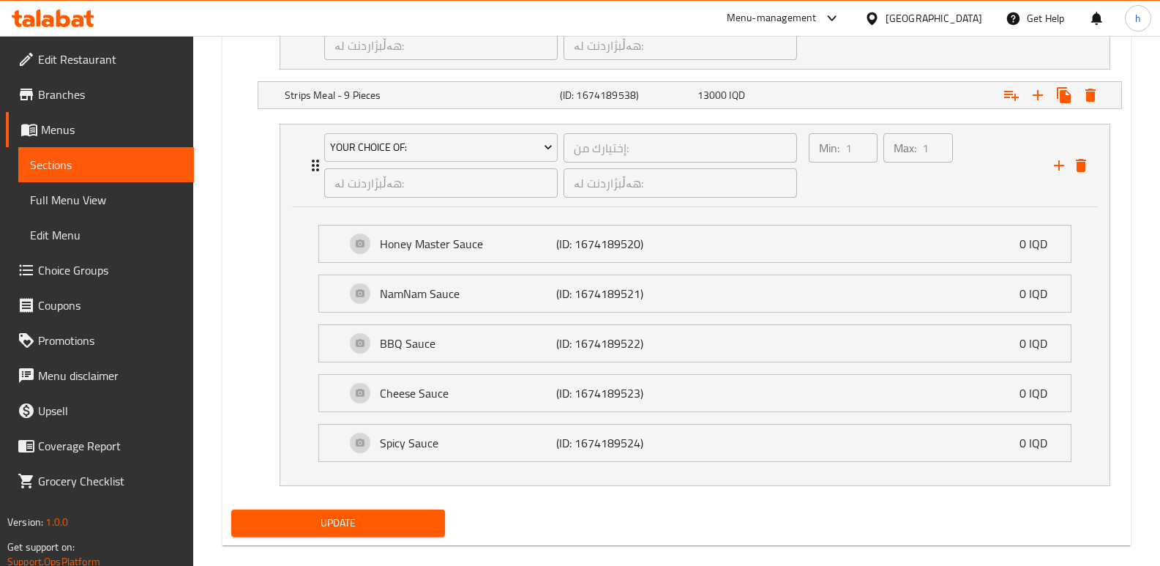
scroll to position [1294, 0]
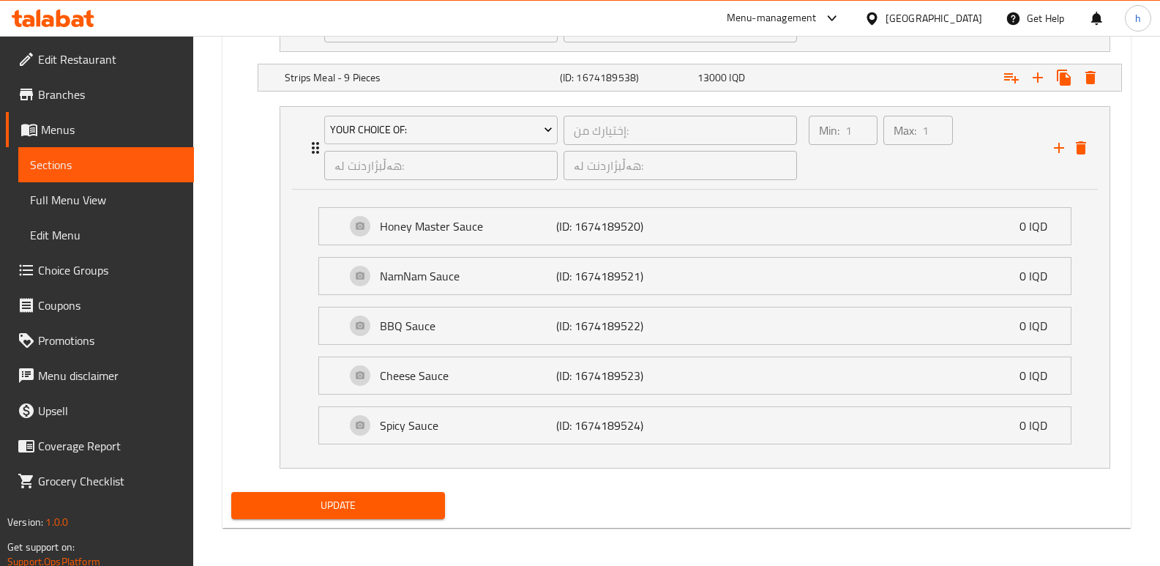
click at [99, 198] on span "Full Menu View" at bounding box center [106, 200] width 152 height 18
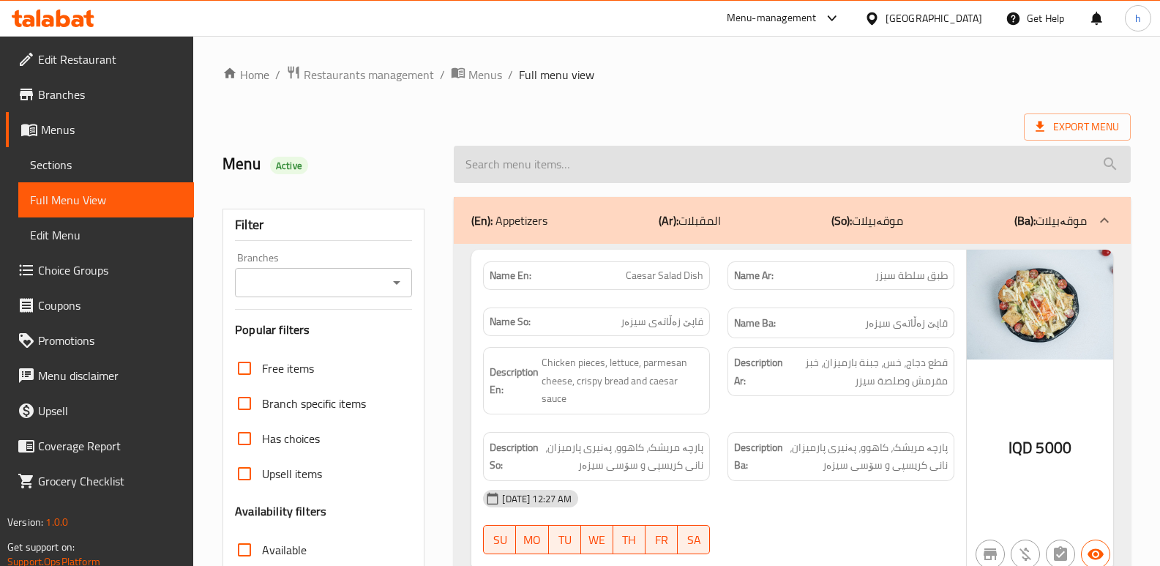
click at [781, 155] on input "search" at bounding box center [792, 164] width 677 height 37
paste input "Strips Meal"
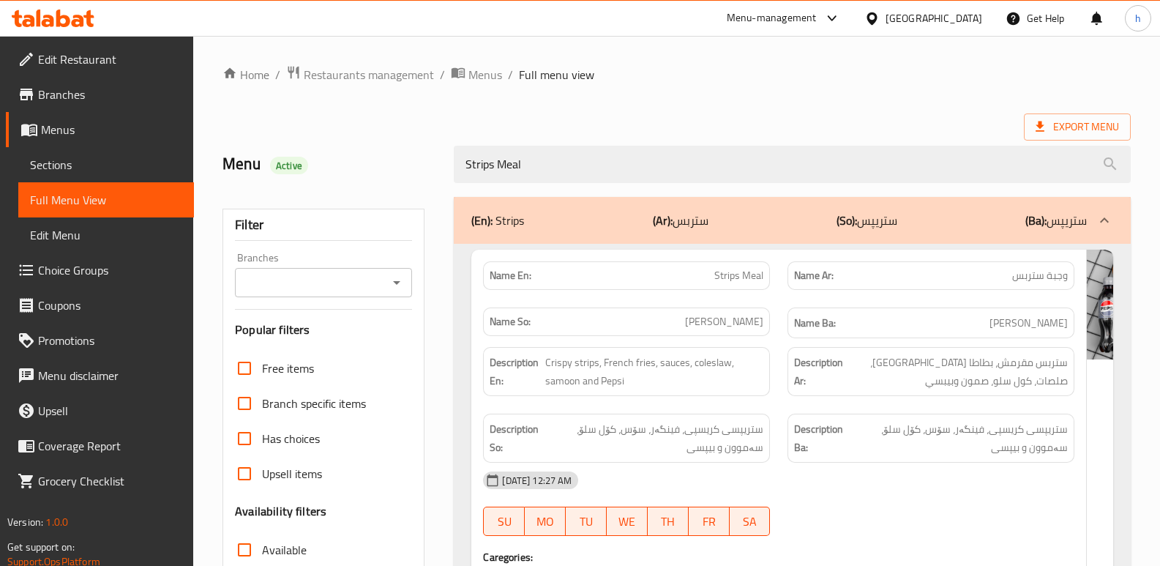
scroll to position [213, 0]
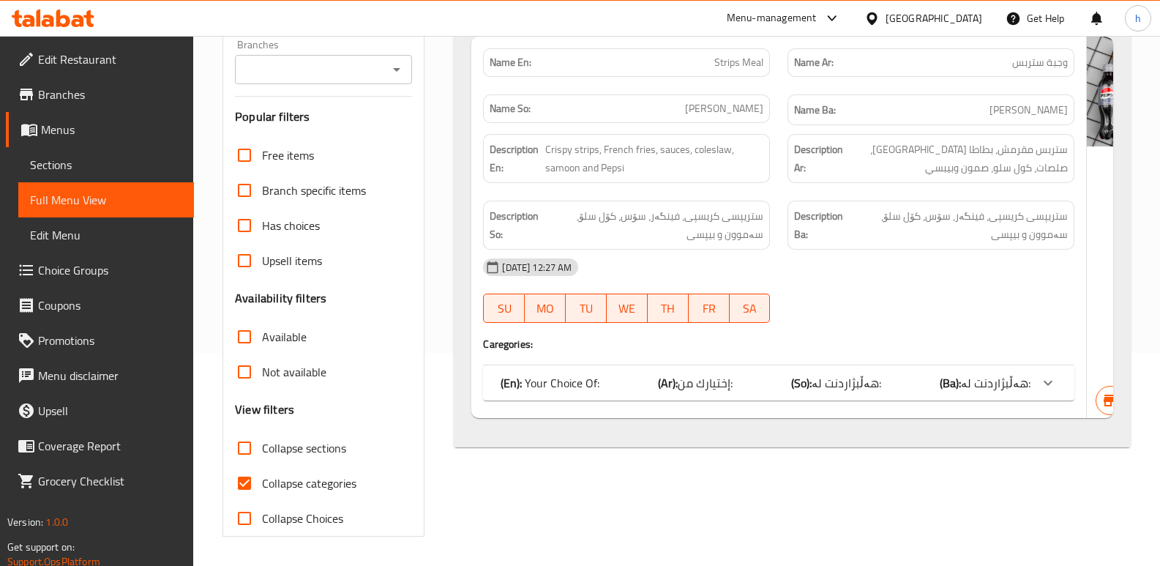
type input "Strips Meal"
click at [961, 383] on span "هەڵبژاردنت لە:" at bounding box center [995, 383] width 69 height 22
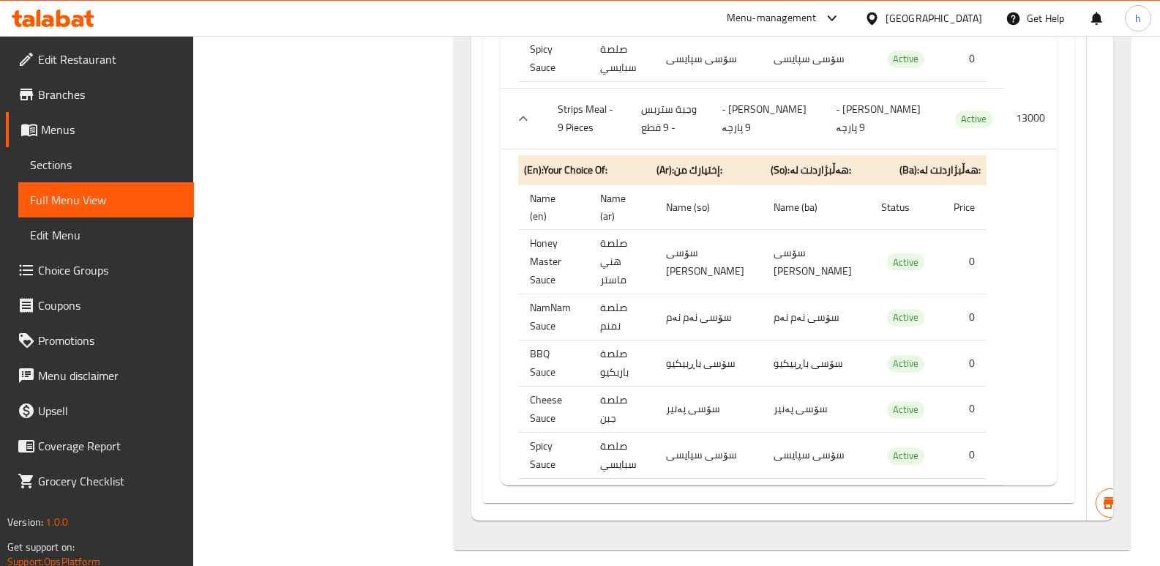
scroll to position [1444, 0]
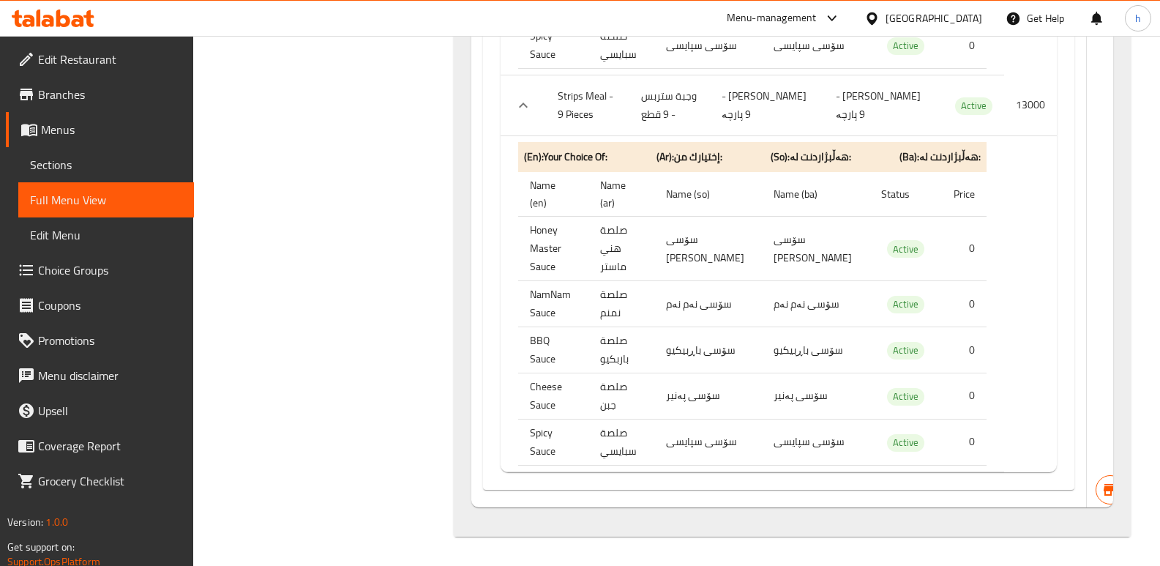
click at [119, 189] on link "Full Menu View" at bounding box center [106, 199] width 176 height 35
click at [138, 153] on link "Sections" at bounding box center [106, 164] width 176 height 35
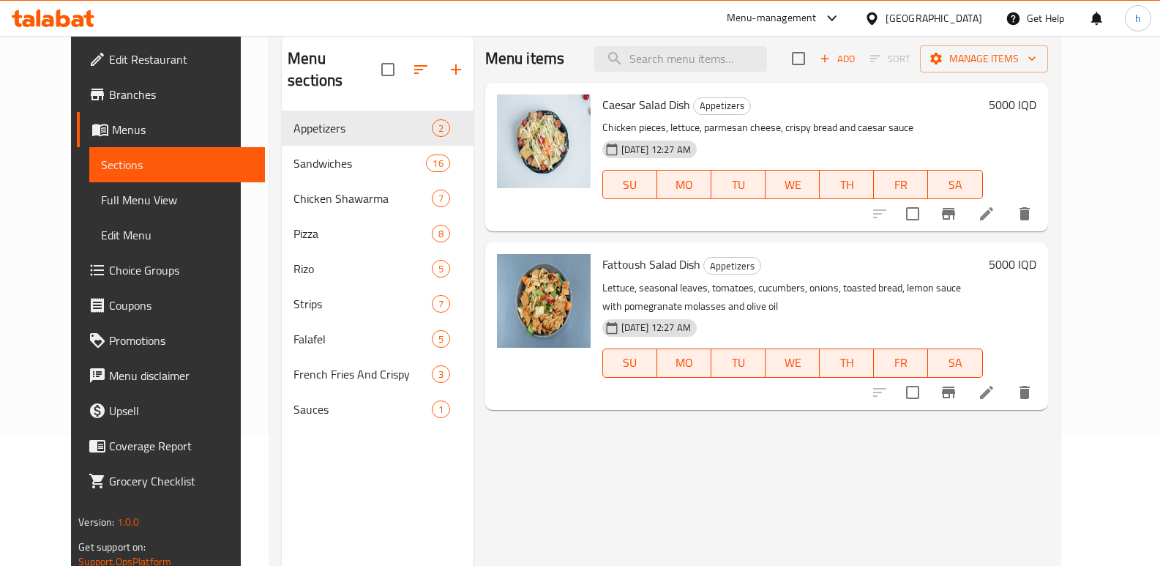
scroll to position [71, 0]
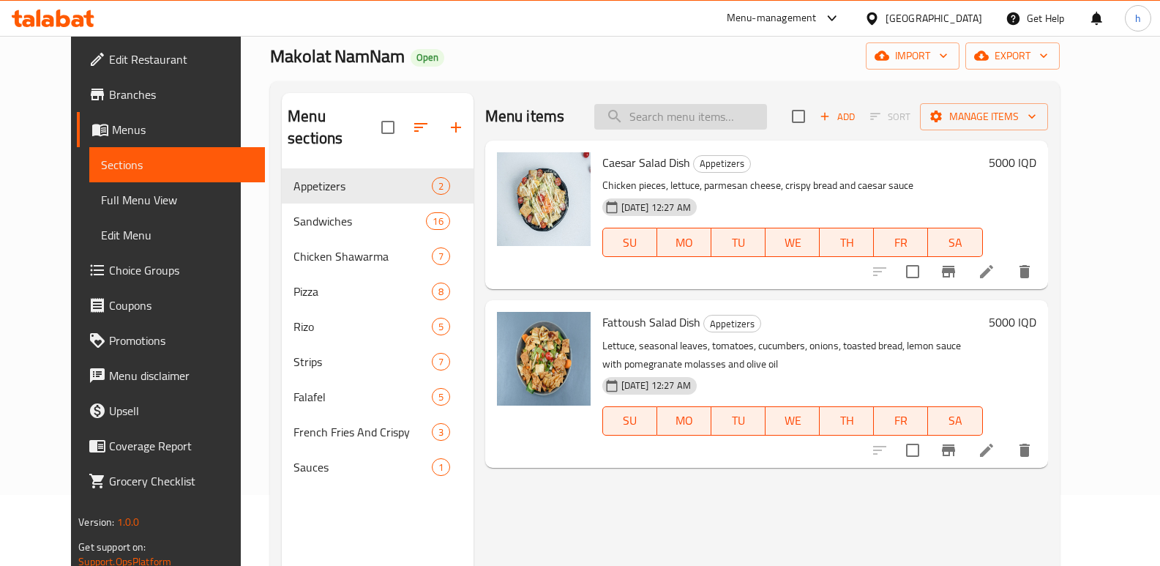
click at [717, 115] on input "search" at bounding box center [680, 117] width 173 height 26
paste input "Strips Meal"
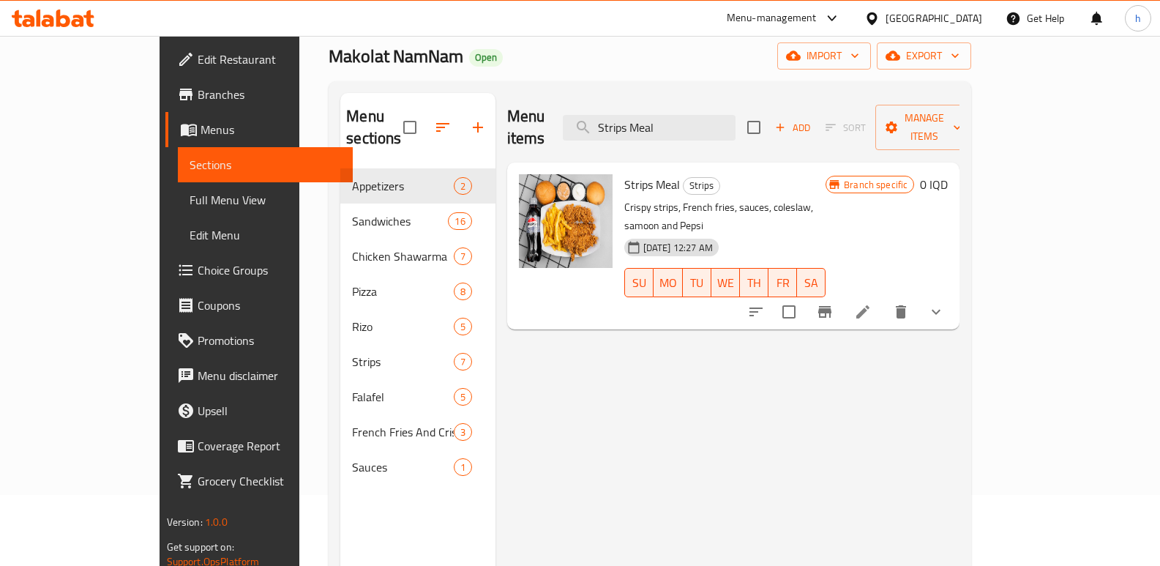
type input "Strips Meal"
click at [944, 303] on icon "show more" at bounding box center [936, 312] width 18 height 18
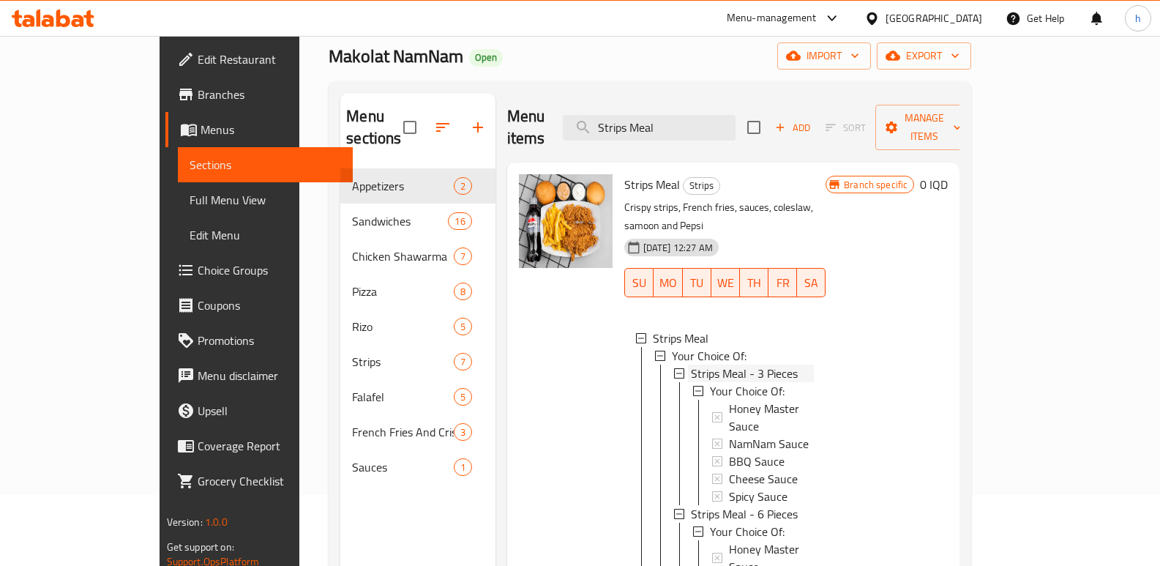
click at [747, 364] on span "Strips Meal - 3 Pieces" at bounding box center [744, 373] width 107 height 18
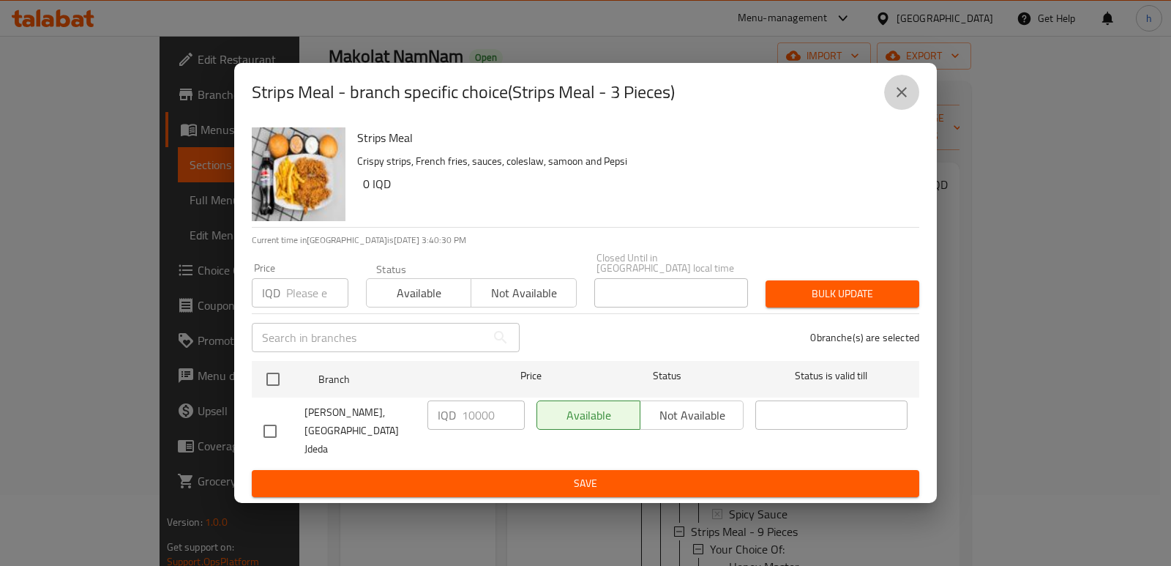
click at [905, 101] on icon "close" at bounding box center [902, 92] width 18 height 18
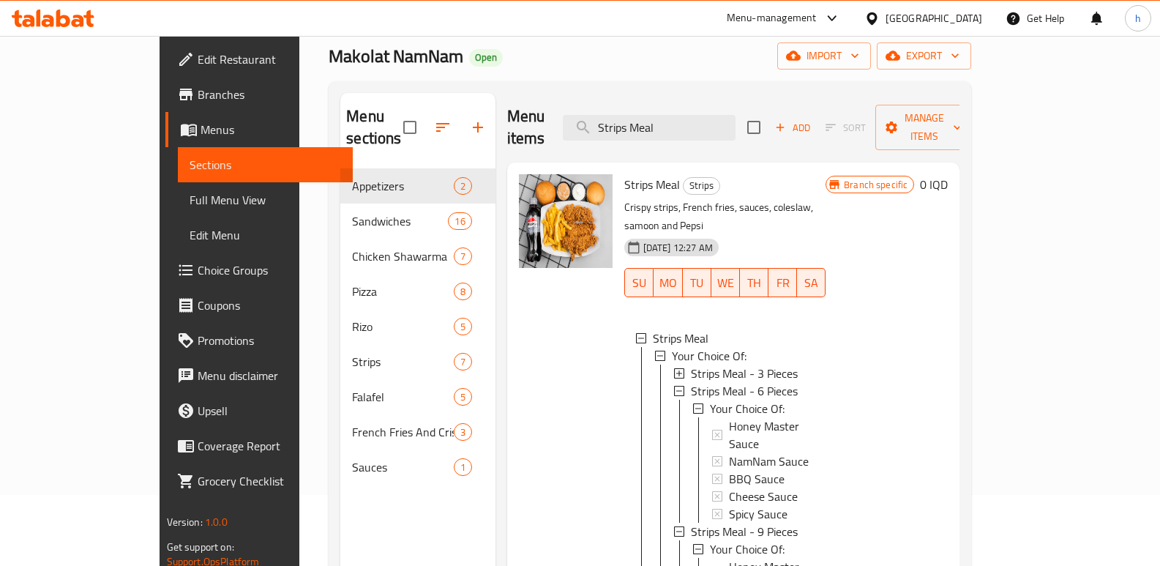
scroll to position [205, 0]
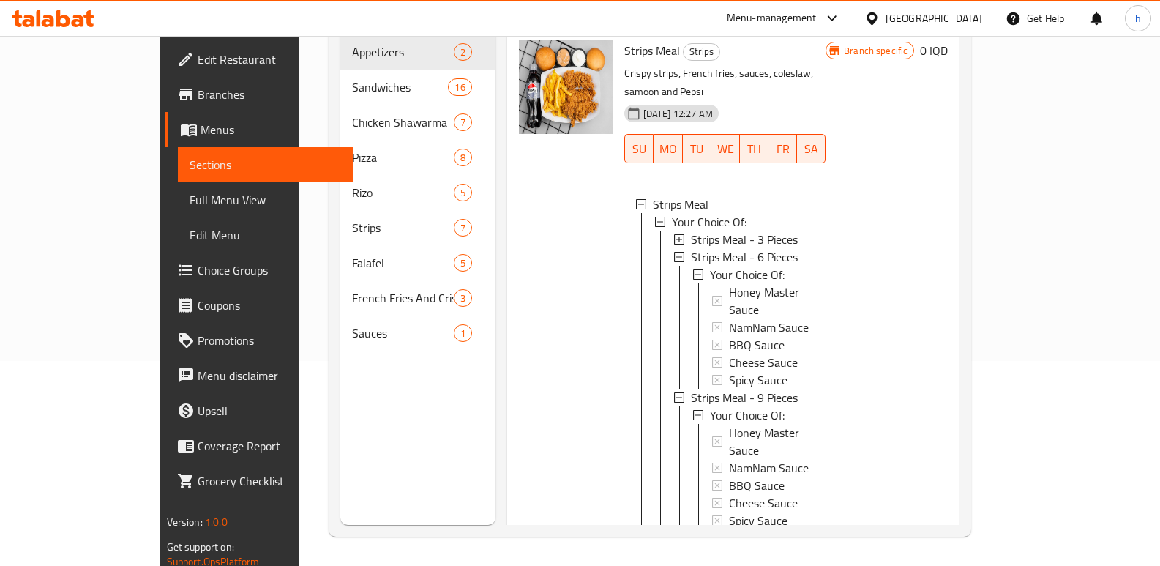
click at [871, 544] on icon at bounding box center [863, 553] width 18 height 18
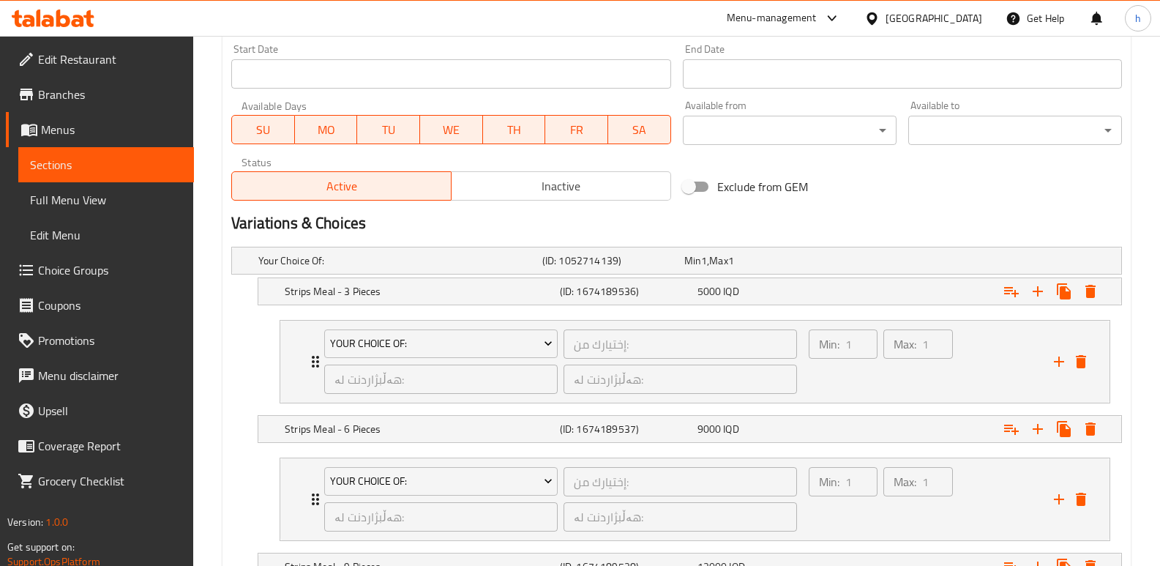
scroll to position [825, 0]
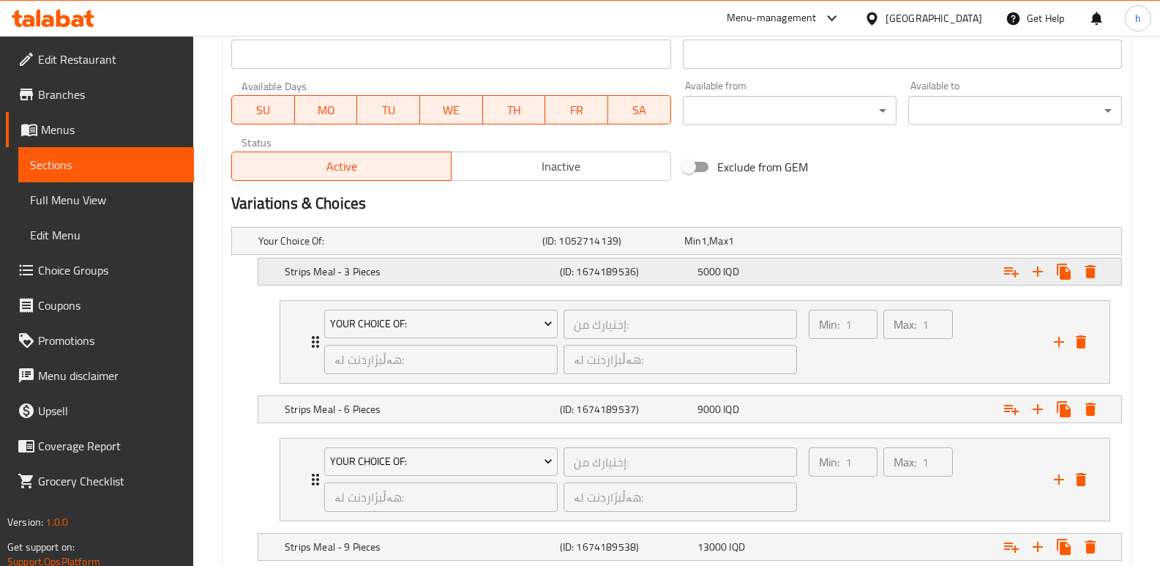
click at [752, 264] on div "5000 IQD" at bounding box center [763, 271] width 132 height 15
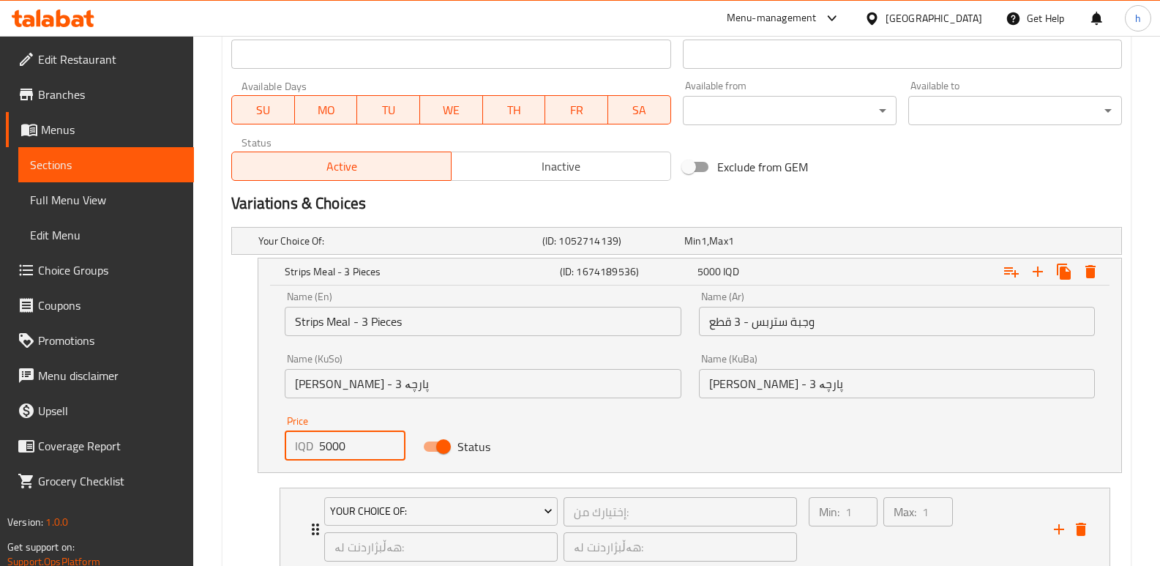
drag, startPoint x: 327, startPoint y: 448, endPoint x: 310, endPoint y: 443, distance: 17.4
click at [310, 443] on div "IQD 5000 Price" at bounding box center [345, 445] width 120 height 29
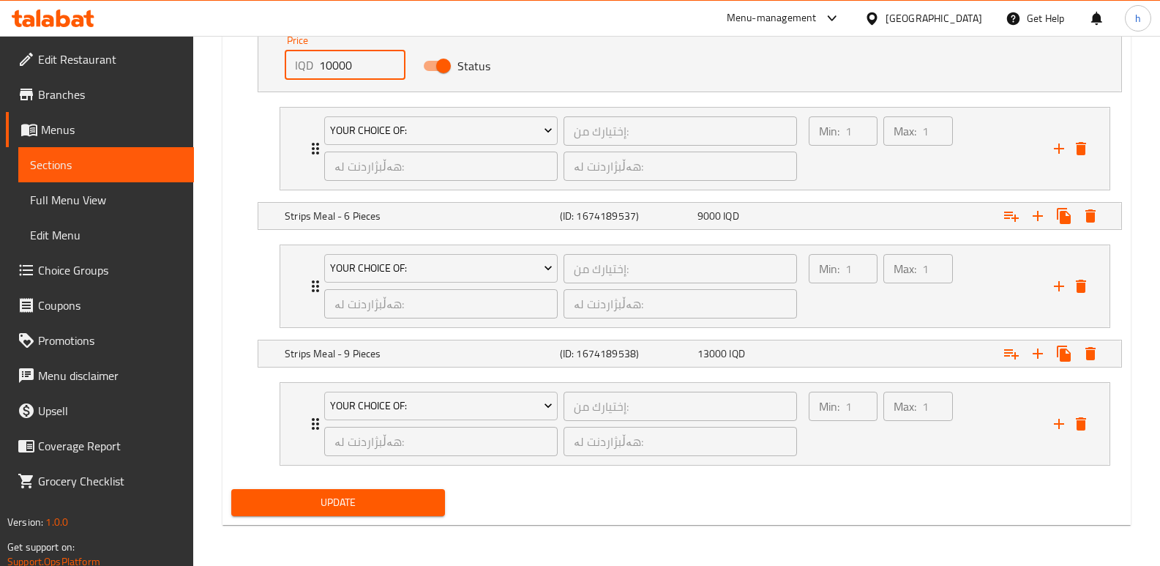
type input "10000"
click at [427, 497] on span "Update" at bounding box center [338, 502] width 190 height 18
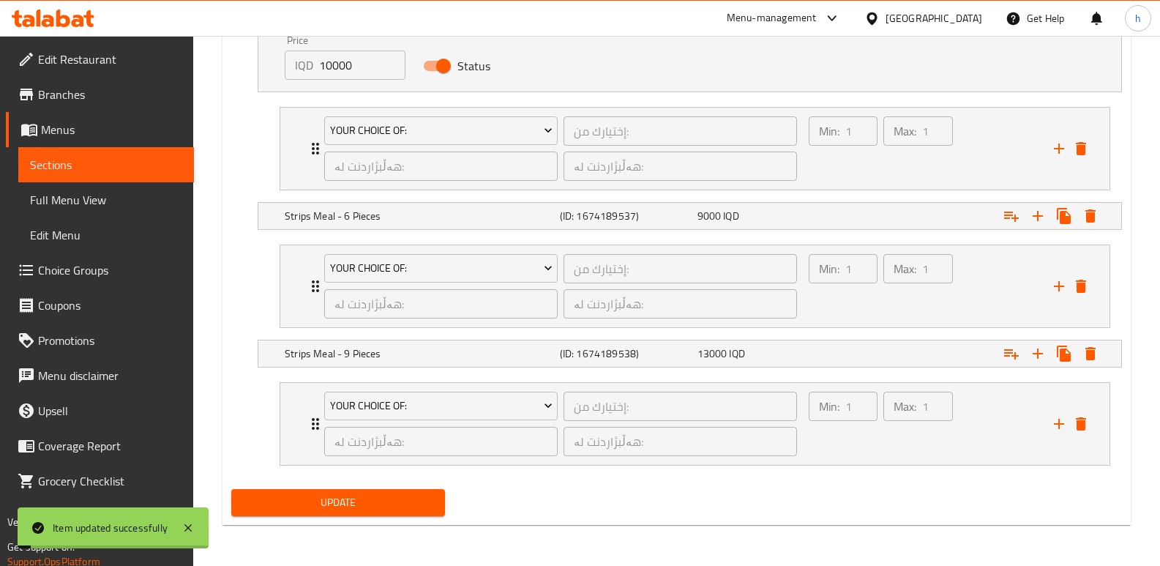
click at [183, 165] on link "Sections" at bounding box center [106, 164] width 176 height 35
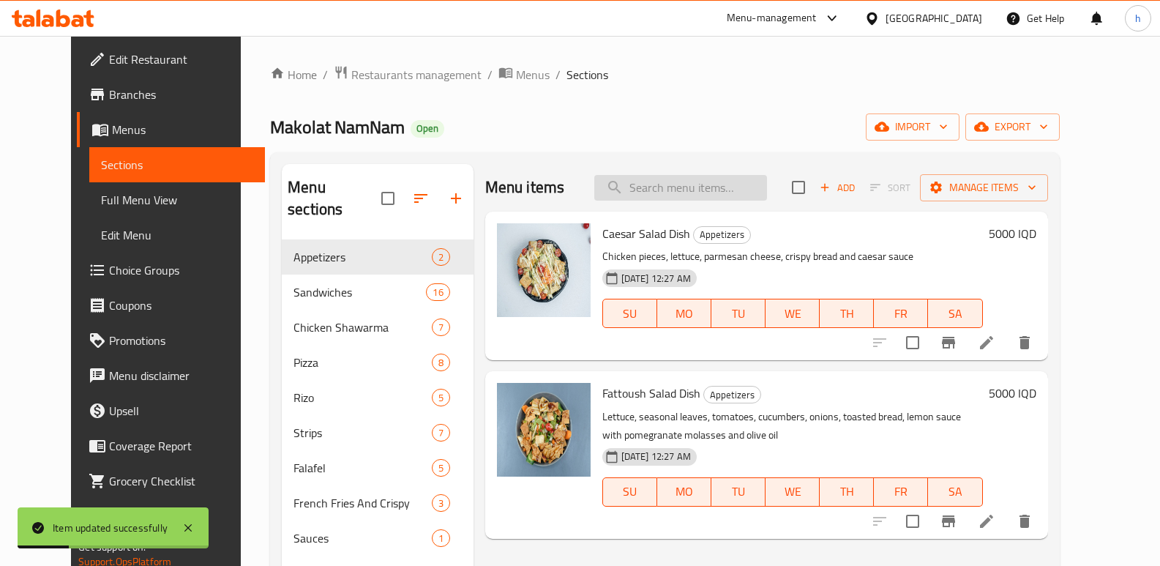
click at [762, 189] on input "search" at bounding box center [680, 188] width 173 height 26
paste input "Strips Meal"
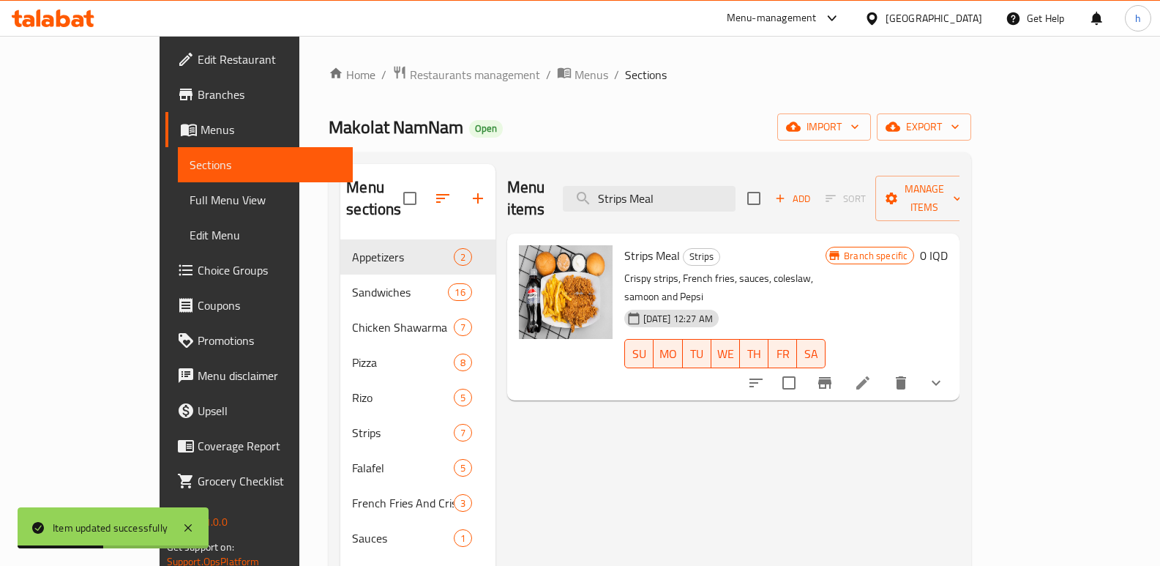
type input "Strips Meal"
click at [953, 365] on button "show more" at bounding box center [935, 382] width 35 height 35
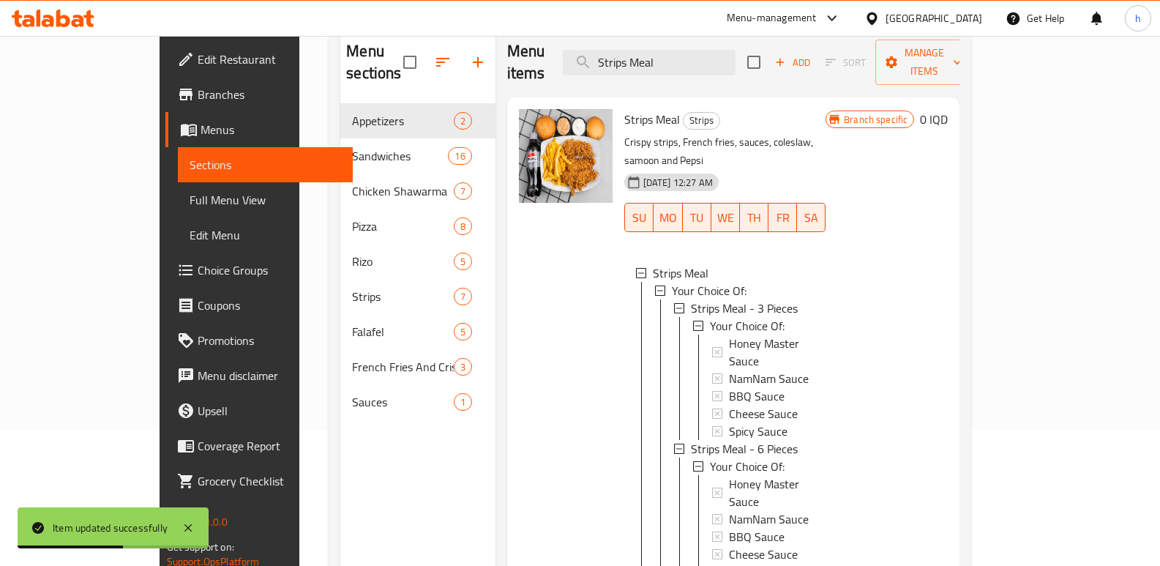
scroll to position [143, 0]
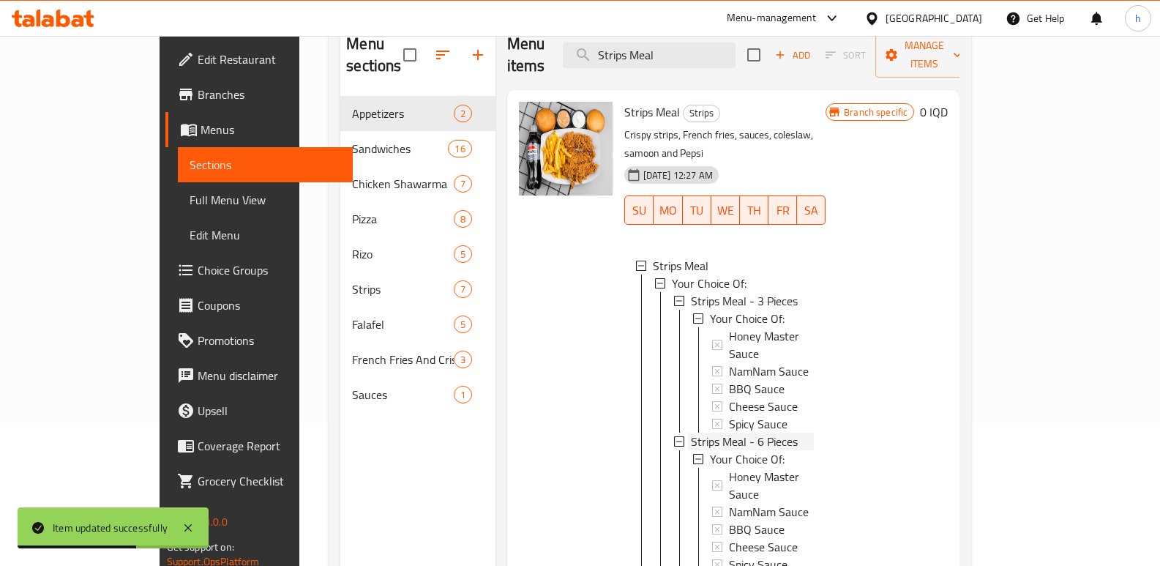
click at [774, 432] on div "Strips Meal - 6 Pieces" at bounding box center [752, 441] width 123 height 18
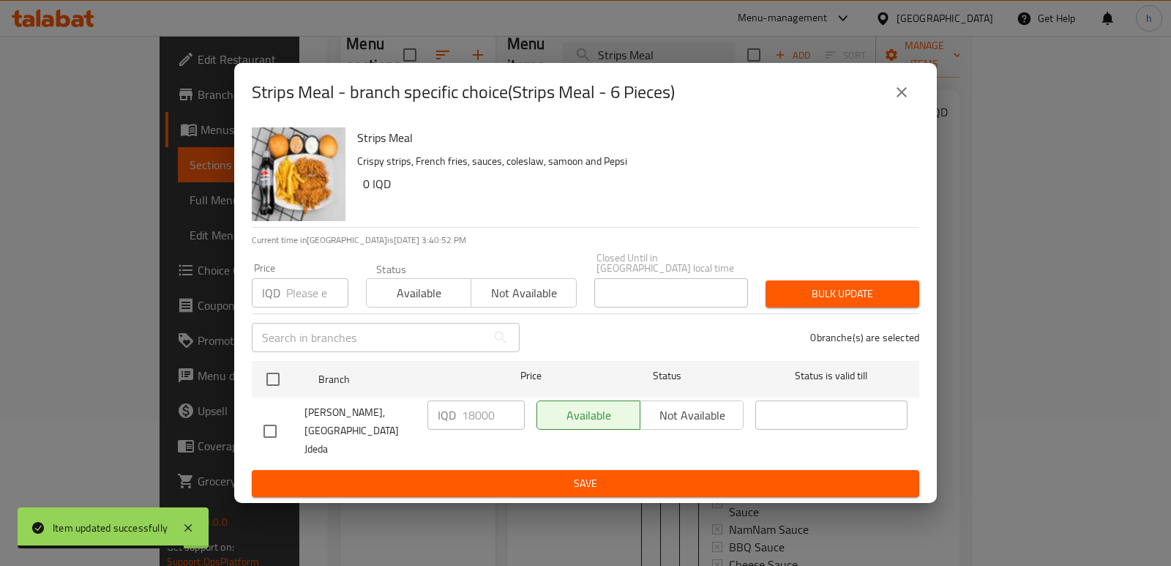
click at [443, 418] on div "IQD 18000 ​" at bounding box center [475, 414] width 97 height 29
click at [903, 101] on icon "close" at bounding box center [902, 92] width 18 height 18
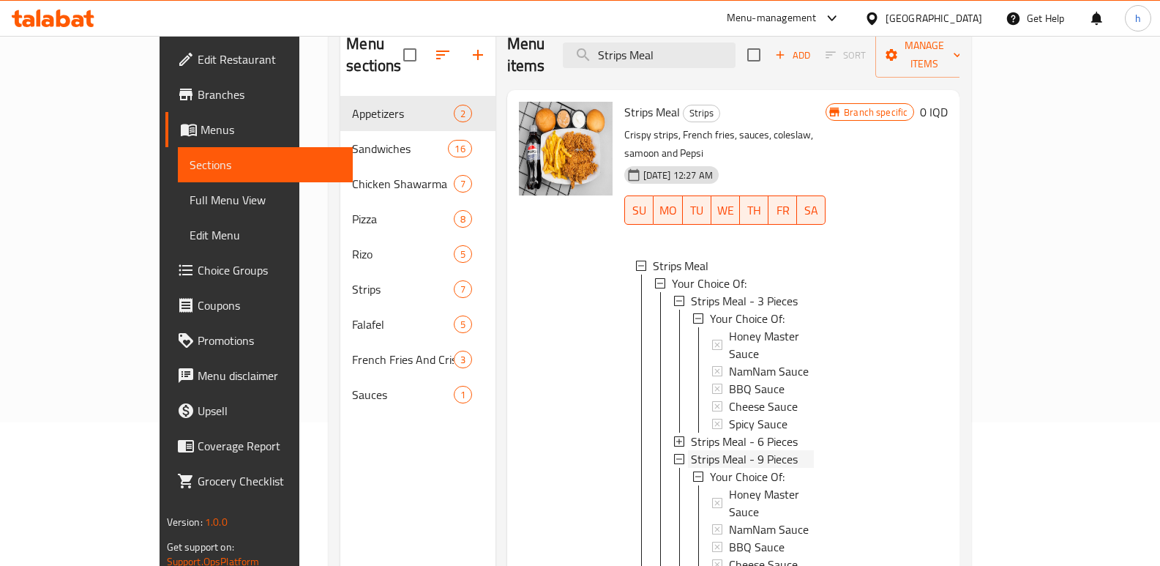
click at [749, 450] on span "Strips Meal - 9 Pieces" at bounding box center [744, 459] width 107 height 18
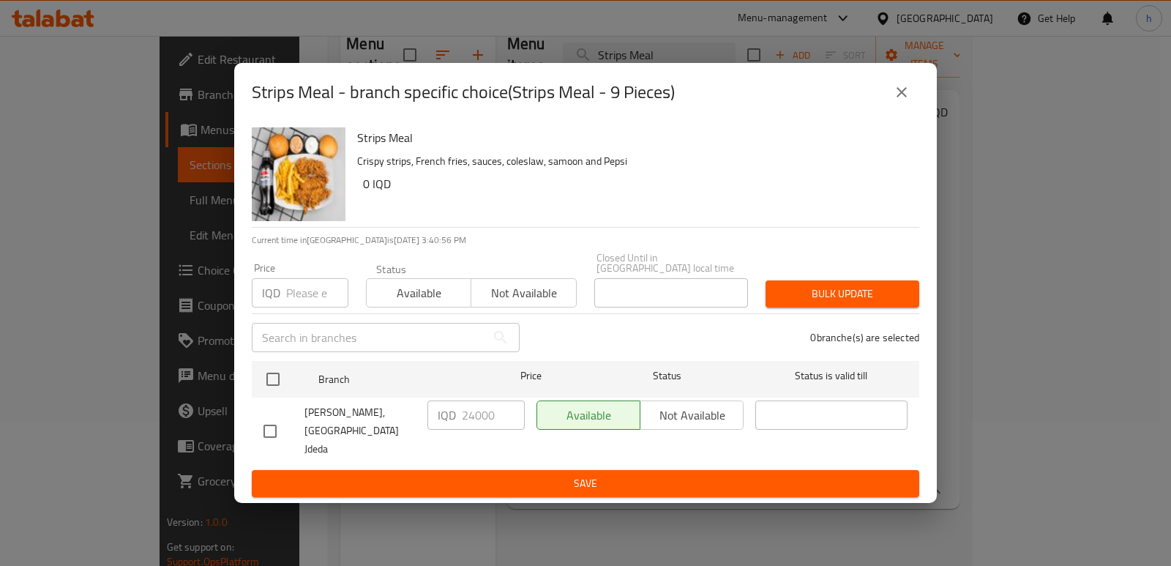
click at [437, 427] on div "IQD 24000 ​" at bounding box center [475, 414] width 97 height 29
click at [677, 474] on span "Save" at bounding box center [585, 483] width 644 height 18
click at [896, 101] on icon "close" at bounding box center [902, 92] width 18 height 18
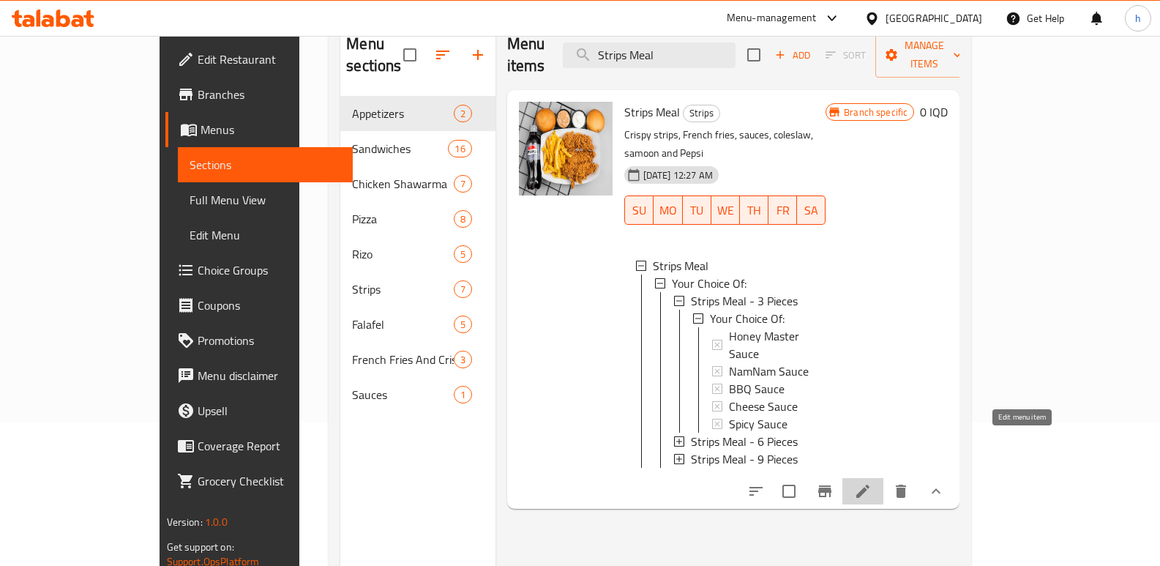
click at [869, 484] on icon at bounding box center [862, 490] width 13 height 13
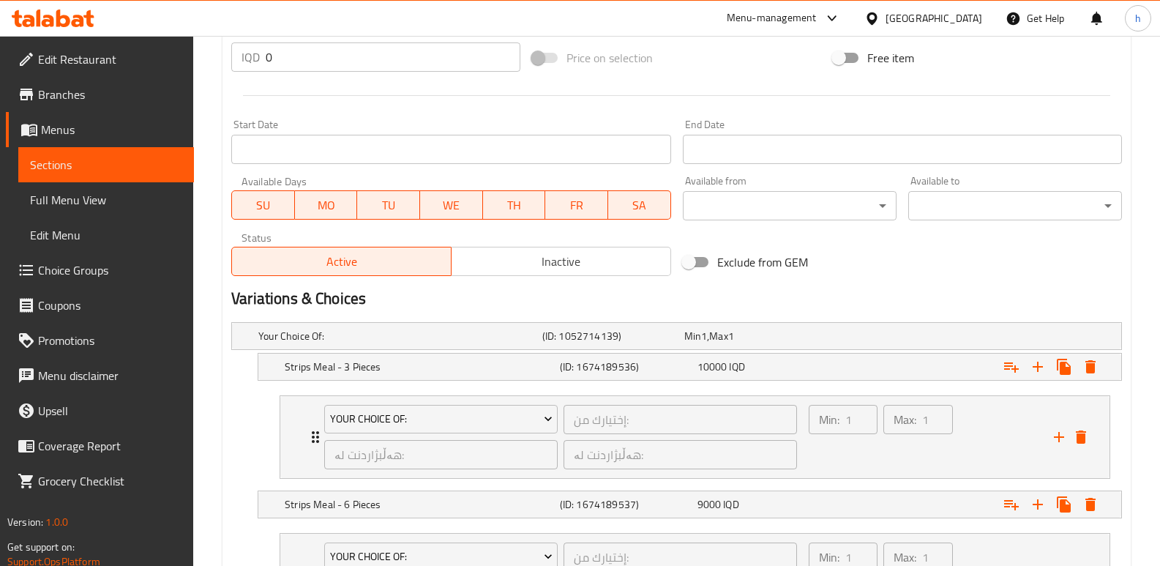
scroll to position [1018, 0]
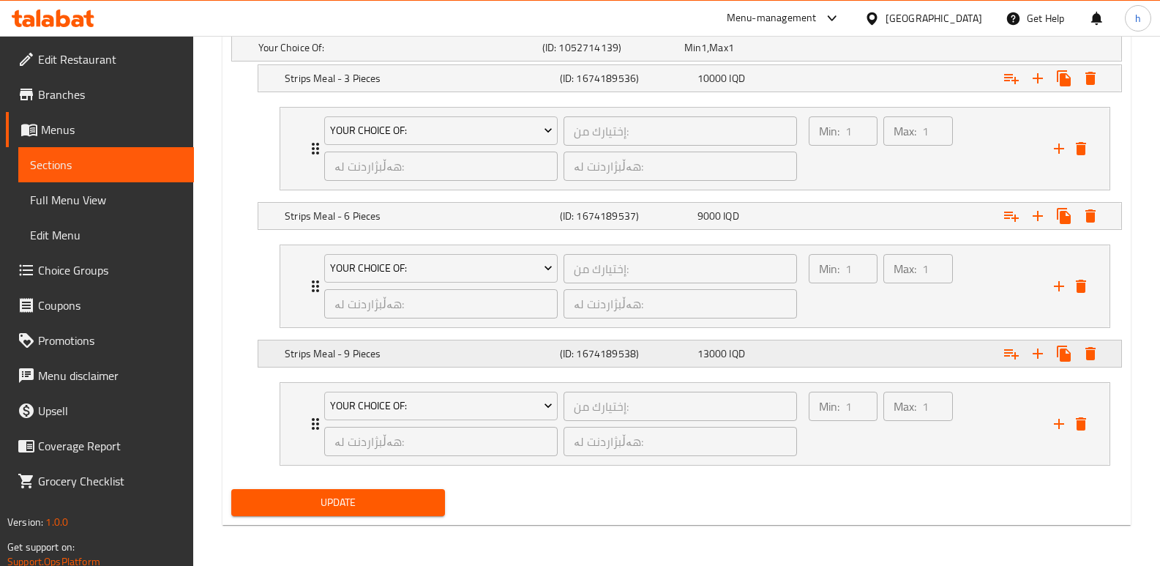
click at [740, 350] on span "IQD" at bounding box center [736, 353] width 15 height 19
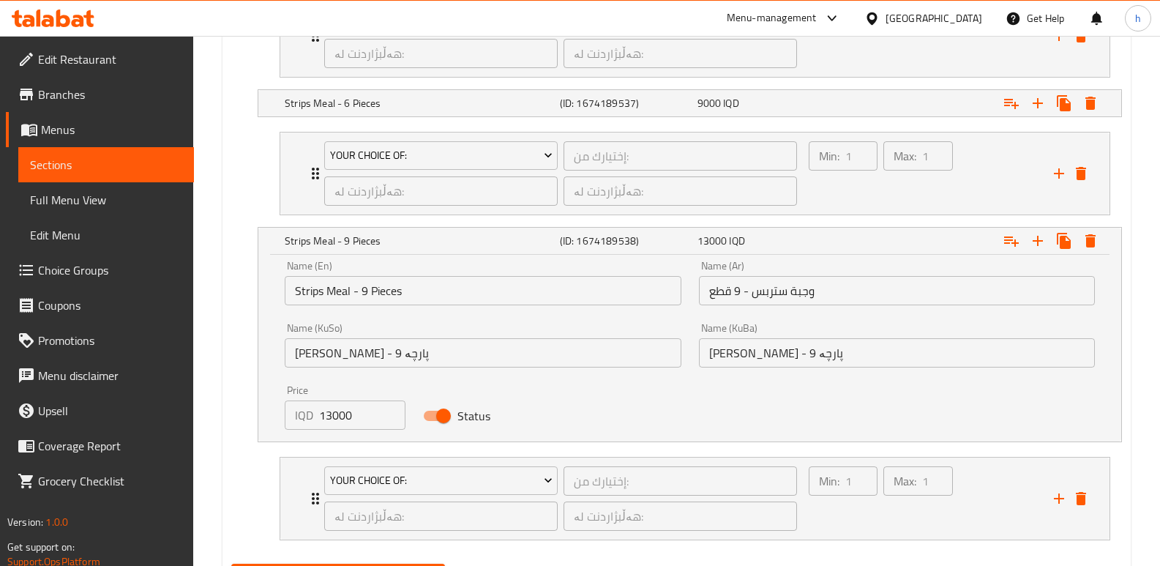
scroll to position [1136, 0]
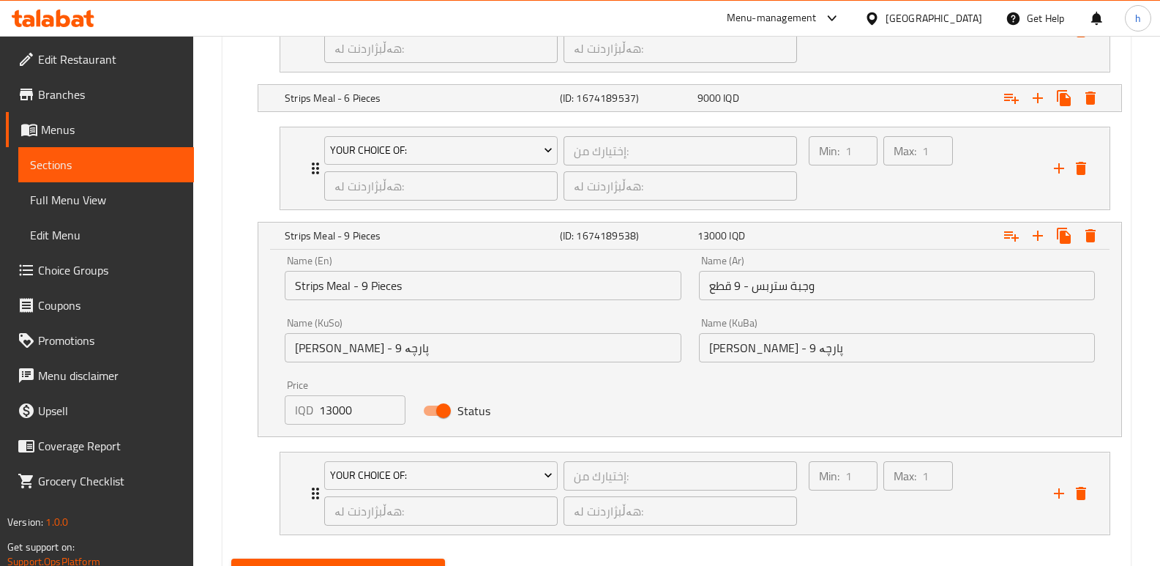
drag, startPoint x: 356, startPoint y: 413, endPoint x: 259, endPoint y: 386, distance: 101.0
click at [260, 386] on div "Name (En) Strips Meal - 9 Pieces Name (En) Name (Ar) وجبة ستربس - 9 قطع Name (A…" at bounding box center [689, 342] width 863 height 187
paste input "24"
type input "24000"
click at [749, 99] on div "9000 IQD" at bounding box center [763, 98] width 132 height 15
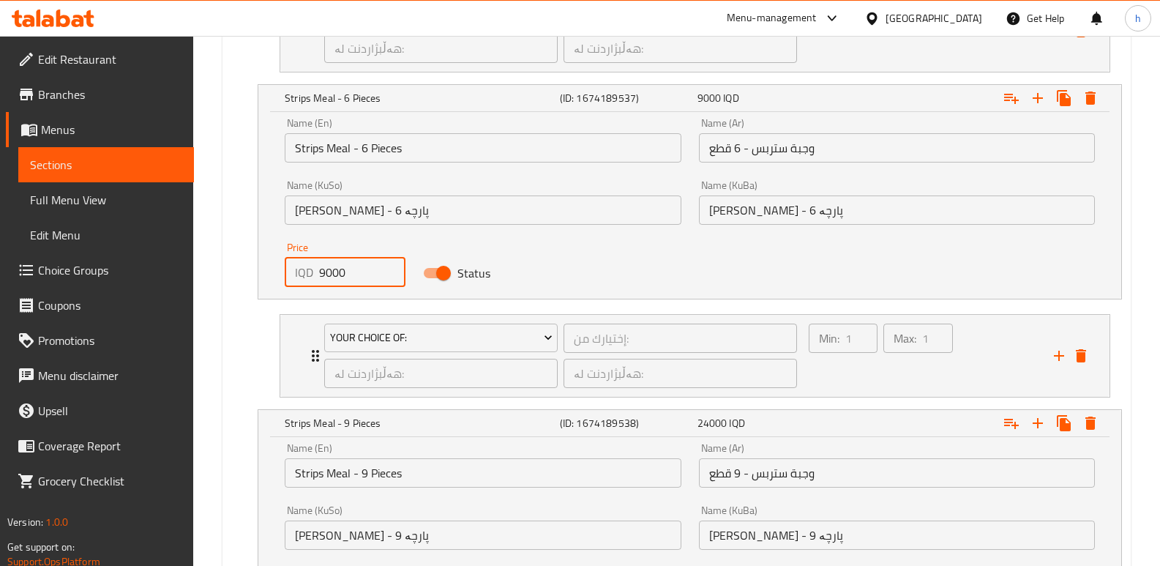
drag, startPoint x: 358, startPoint y: 279, endPoint x: 246, endPoint y: 255, distance: 114.5
click at [247, 255] on div "Strips Meal - 6 Pieces (ID: 1674189537) 9000 IQD Name (En) Strips Meal - 6 Piec…" at bounding box center [676, 191] width 890 height 215
paste input "18"
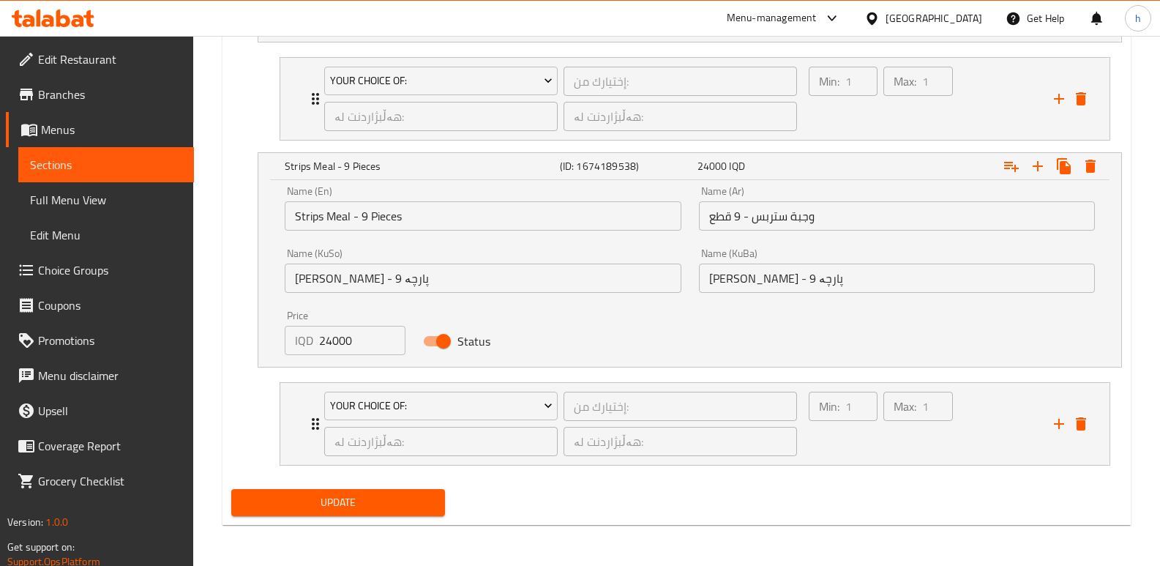
type input "18000"
click at [337, 497] on span "Update" at bounding box center [338, 502] width 190 height 18
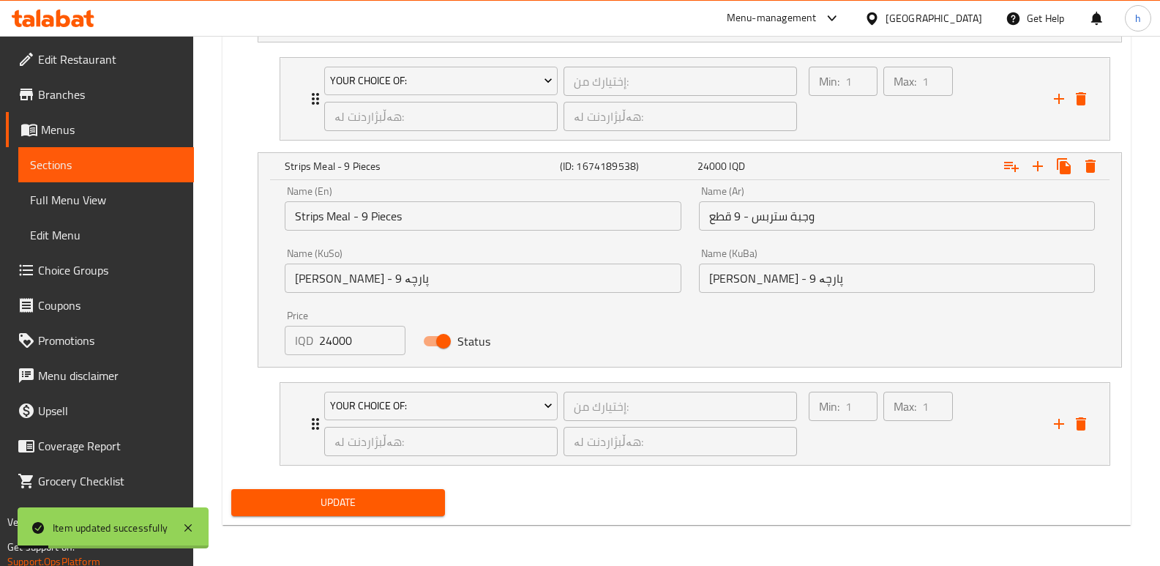
click at [108, 211] on link "Full Menu View" at bounding box center [106, 199] width 176 height 35
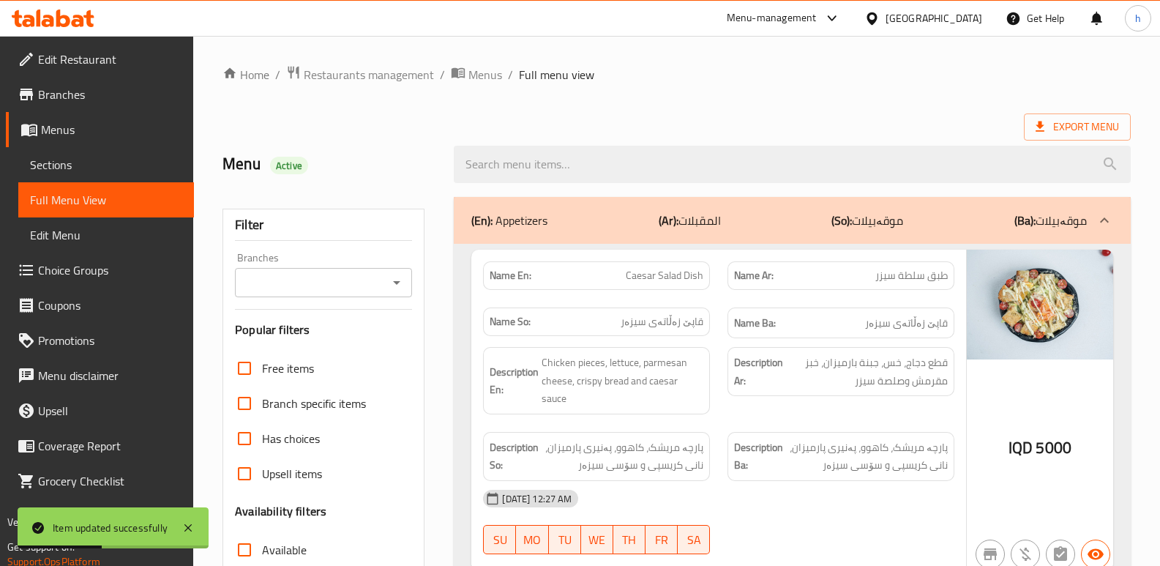
click at [345, 293] on div "Branches" at bounding box center [323, 282] width 177 height 29
click at [351, 287] on input "Branches" at bounding box center [311, 282] width 144 height 20
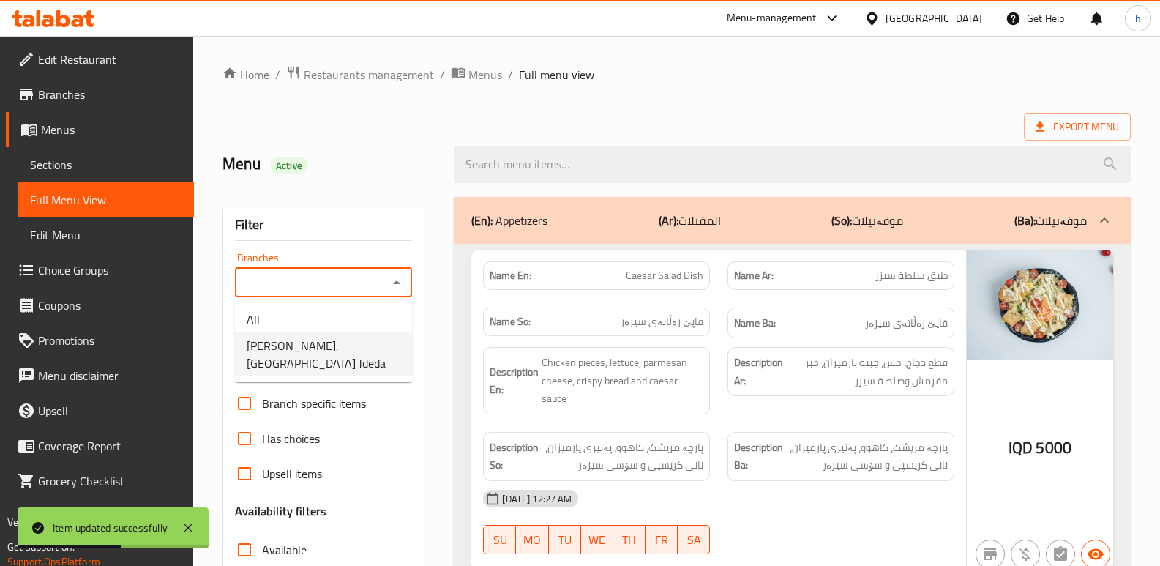
click at [335, 351] on span "[PERSON_NAME], [GEOGRAPHIC_DATA] Jdeda" at bounding box center [324, 354] width 154 height 35
type input "[PERSON_NAME], [GEOGRAPHIC_DATA] Jdeda"
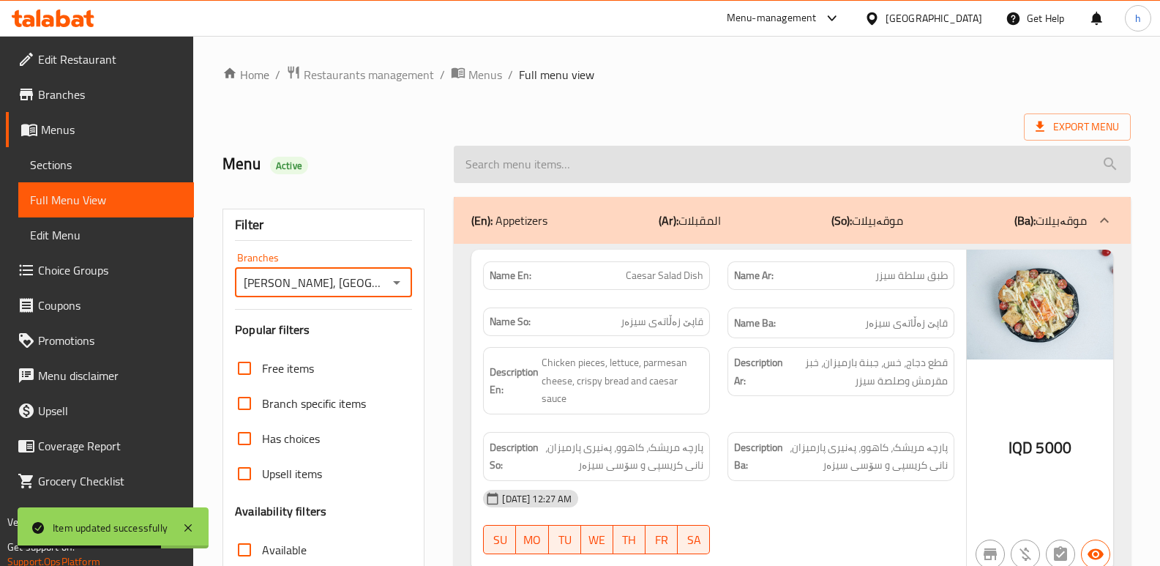
click at [559, 172] on input "search" at bounding box center [792, 164] width 677 height 37
paste input "18000"
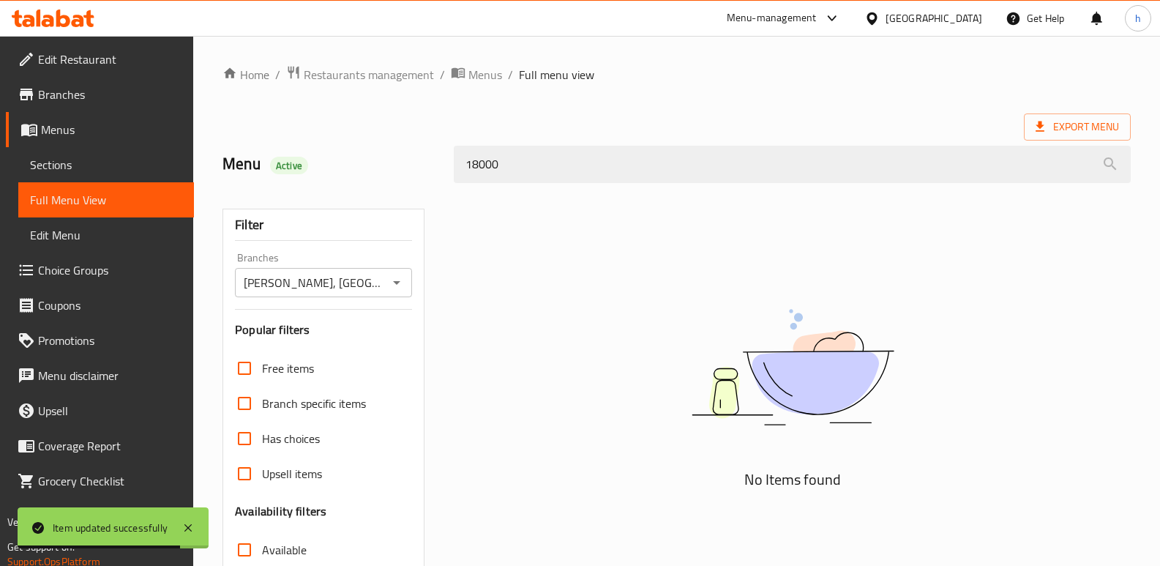
drag, startPoint x: 506, startPoint y: 159, endPoint x: 361, endPoint y: 164, distance: 145.6
click at [361, 164] on div "Menu Active 18000" at bounding box center [676, 164] width 925 height 65
paste input "Strips Meal"
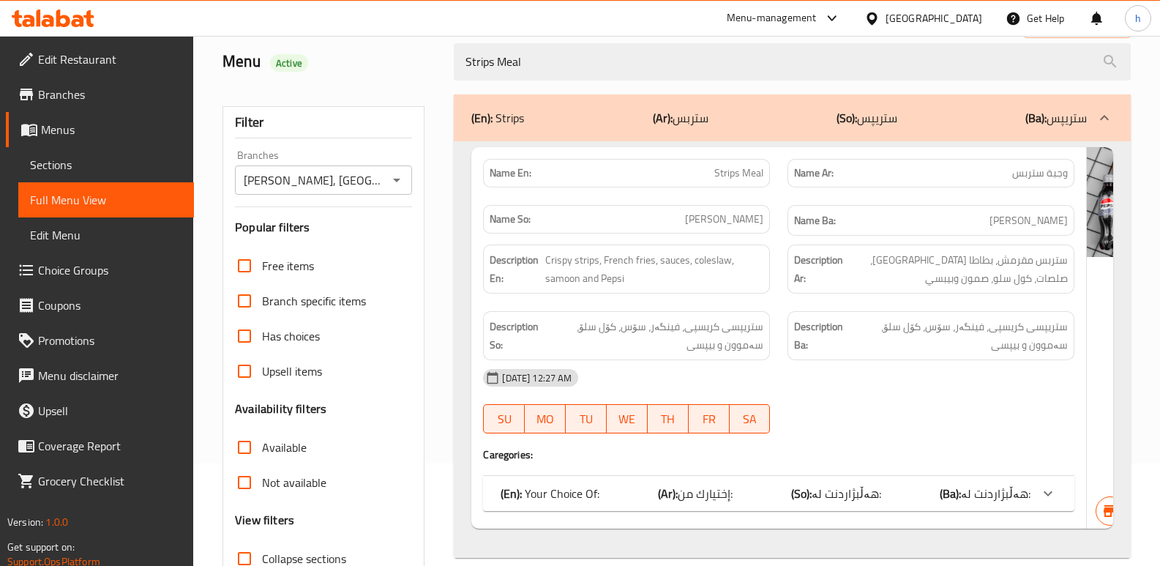
scroll to position [213, 0]
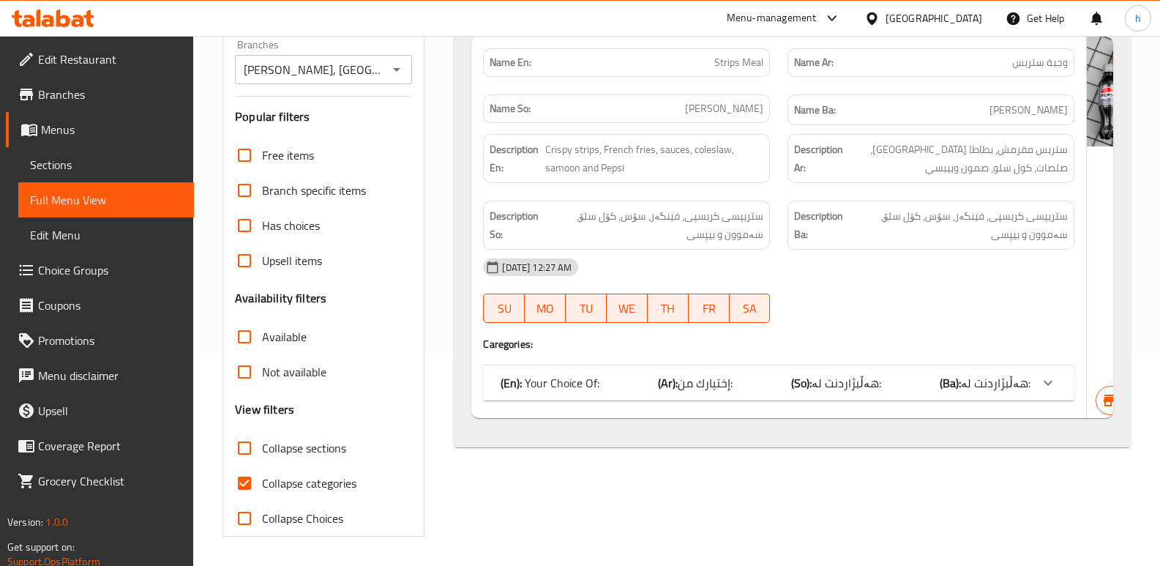
type input "Strips Meal"
click at [961, 375] on span "هەڵبژاردنت لە:" at bounding box center [995, 383] width 69 height 22
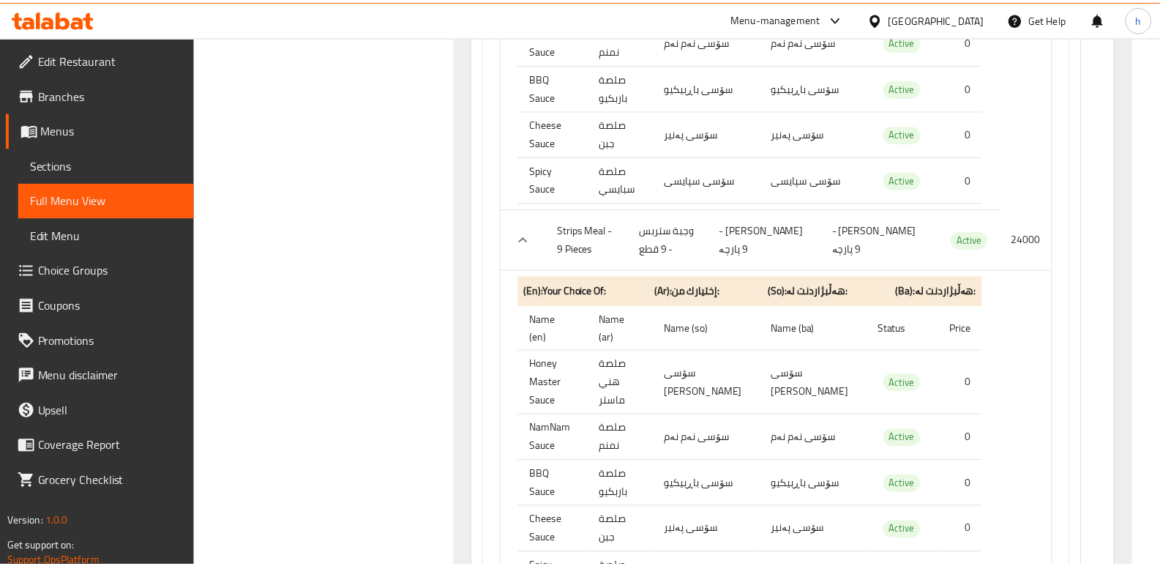
scroll to position [1444, 0]
